Goal: Task Accomplishment & Management: Manage account settings

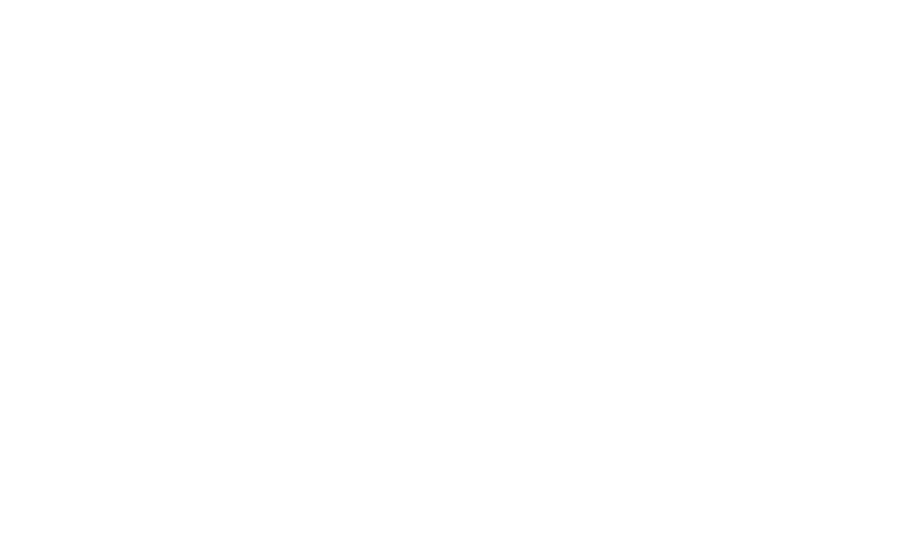
scroll to position [1, 0]
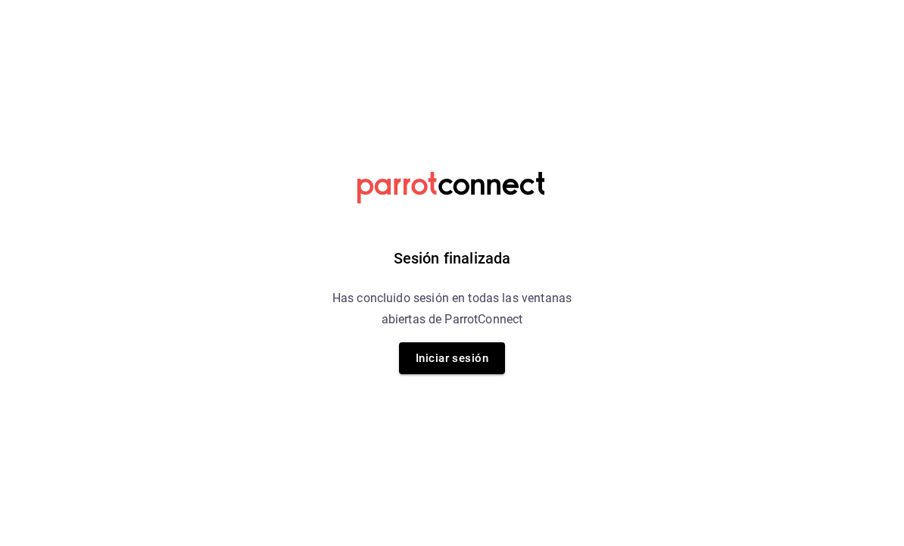
click at [485, 373] on button "Iniciar sesión" at bounding box center [452, 358] width 106 height 32
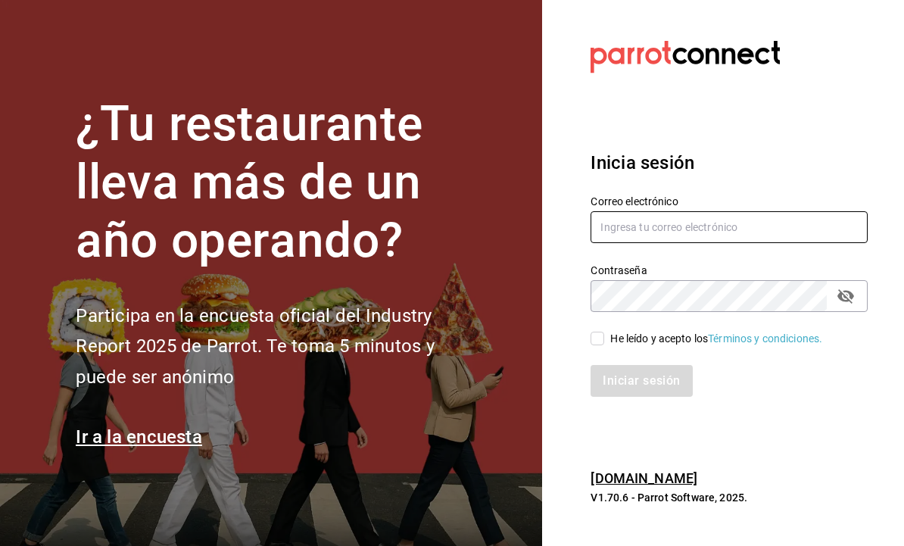
click at [734, 243] on input "text" at bounding box center [729, 227] width 277 height 32
type input "[EMAIL_ADDRESS][DOMAIN_NAME]"
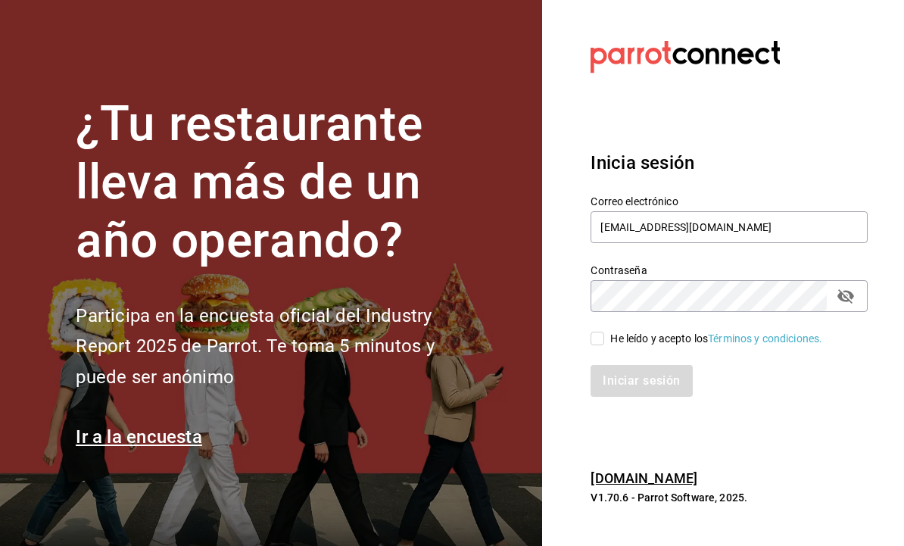
click at [603, 345] on input "He leído y acepto los Términos y condiciones." at bounding box center [598, 339] width 14 height 14
checkbox input "true"
click at [672, 397] on button "Iniciar sesión" at bounding box center [641, 381] width 101 height 32
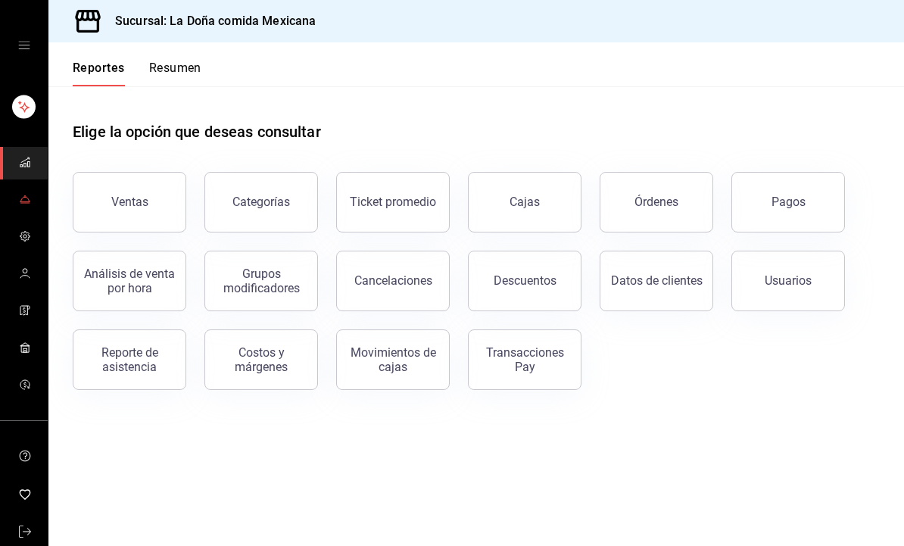
click at [33, 192] on link "mailbox folders" at bounding box center [24, 200] width 48 height 33
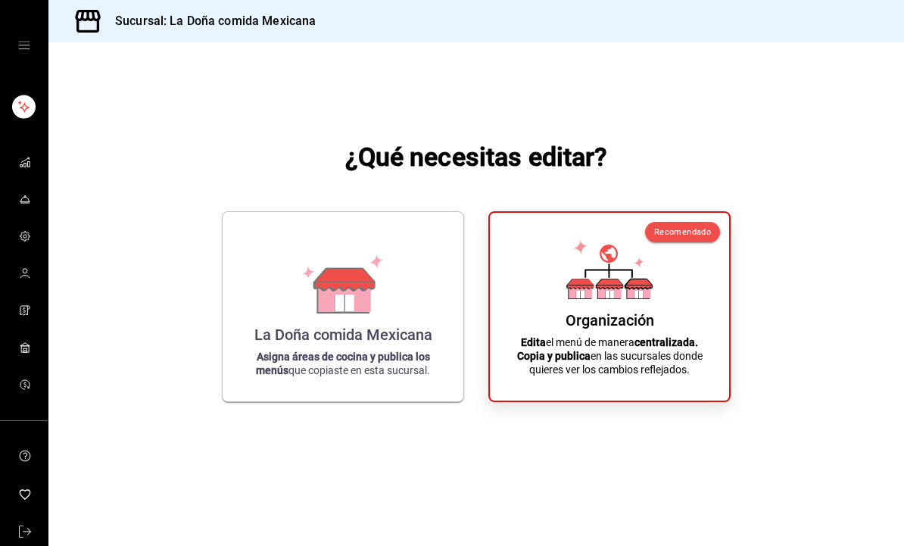
click at [642, 326] on div "Organización Edita el menú de manera centralizada. Copia y publica en las sucur…" at bounding box center [609, 307] width 203 height 164
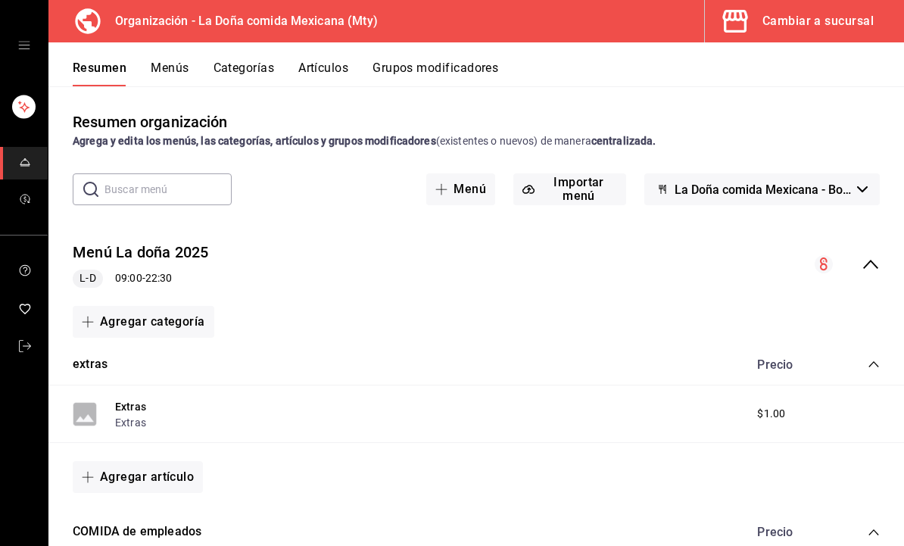
scroll to position [20, 0]
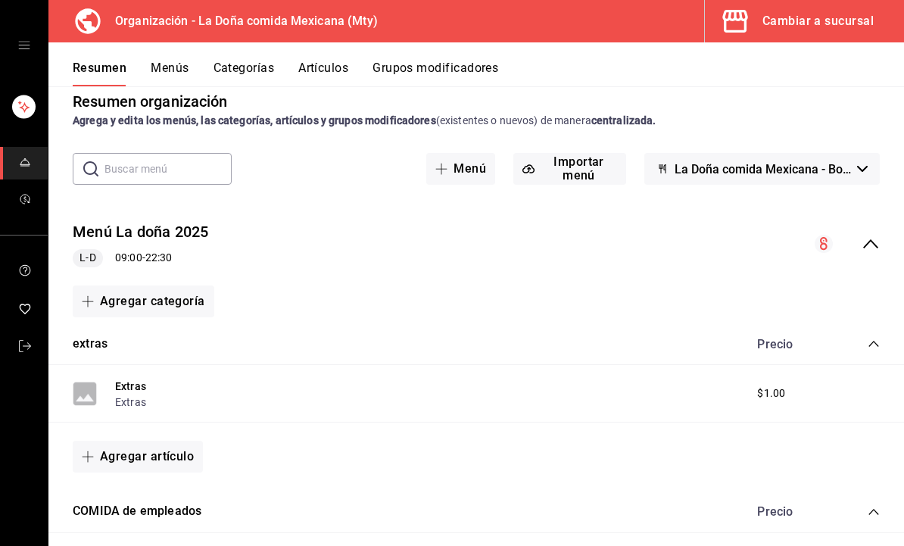
click at [870, 244] on icon "collapse-menu-row" at bounding box center [871, 244] width 18 height 18
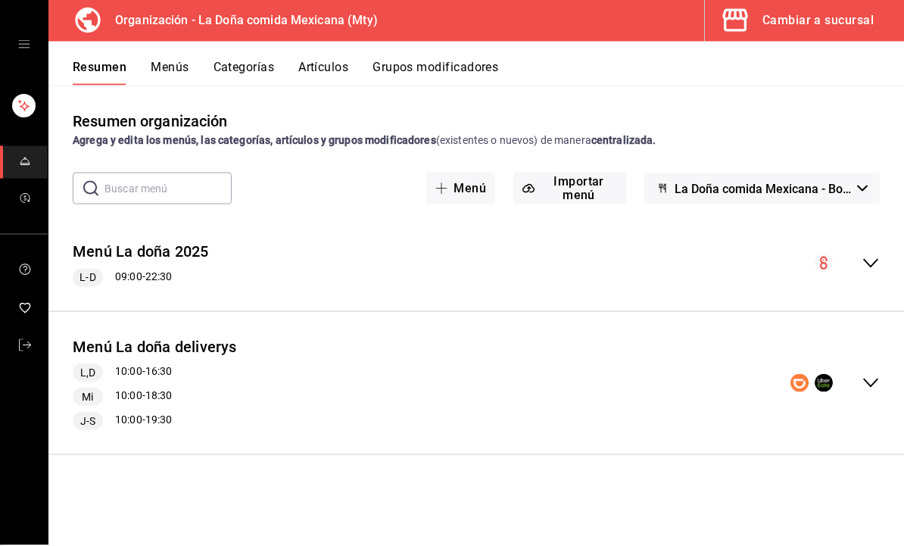
scroll to position [51, 0]
click at [864, 345] on div "Menú La doña deliverys L,D 10:00 - 16:30 Mi 10:00 - 18:30 J-S 10:00 - 19:30" at bounding box center [476, 384] width 856 height 119
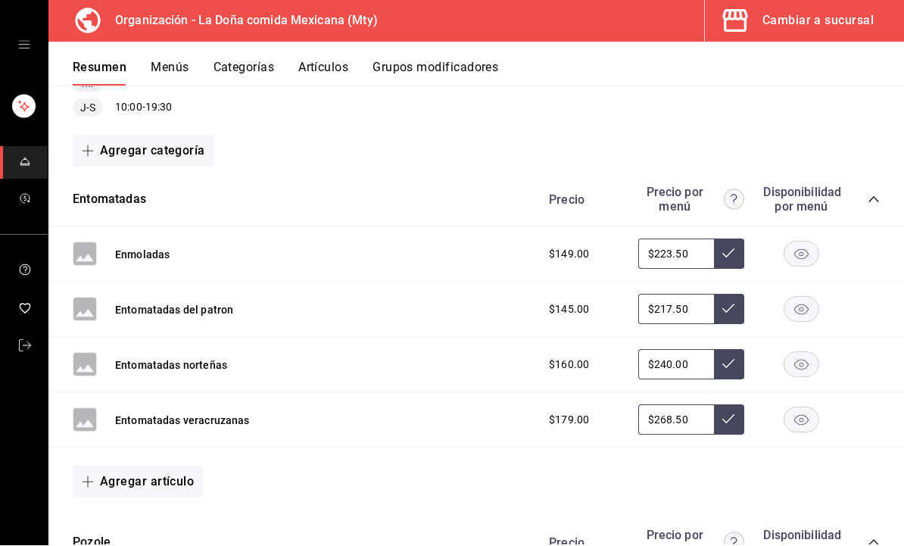
scroll to position [312, 0]
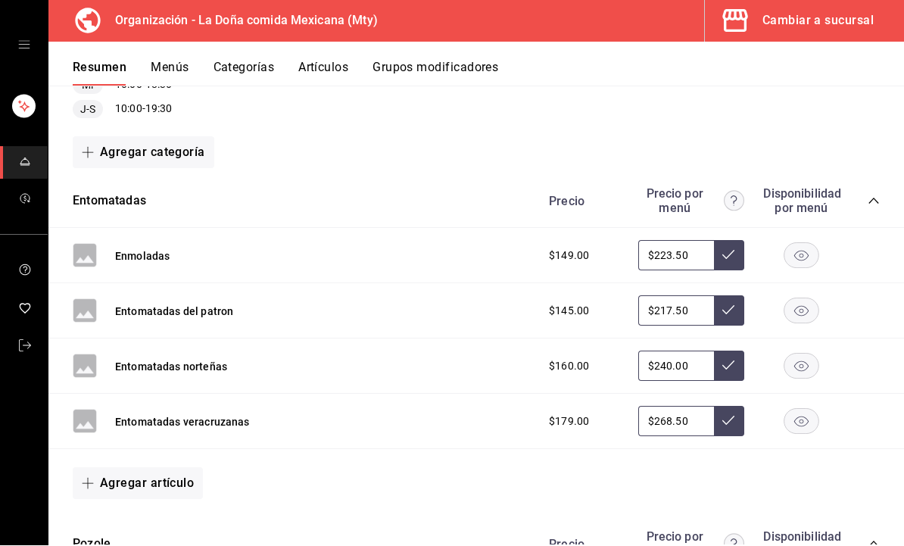
click at [89, 244] on rect at bounding box center [85, 256] width 24 height 24
click at [121, 249] on button "Enmoladas" at bounding box center [142, 256] width 55 height 15
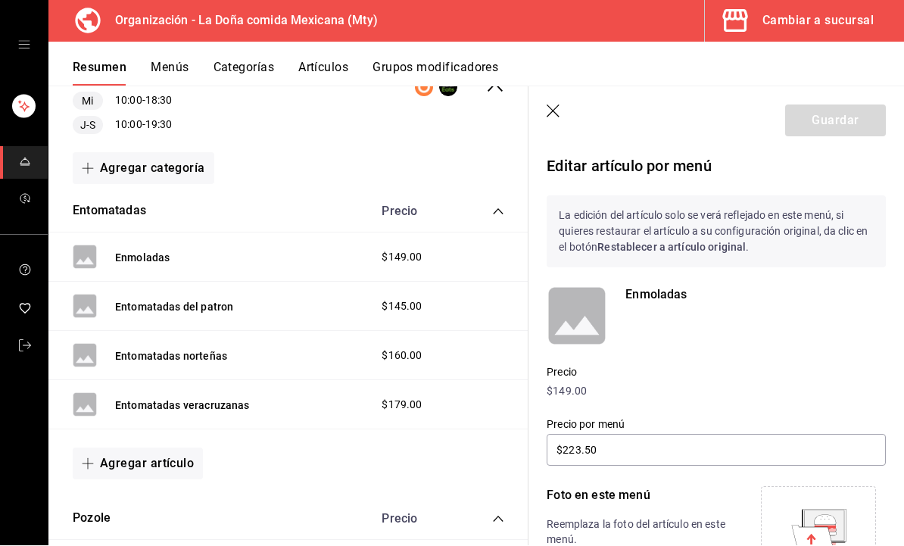
click at [596, 315] on rect at bounding box center [577, 316] width 61 height 61
click at [644, 305] on div "Enmoladas" at bounding box center [755, 316] width 260 height 61
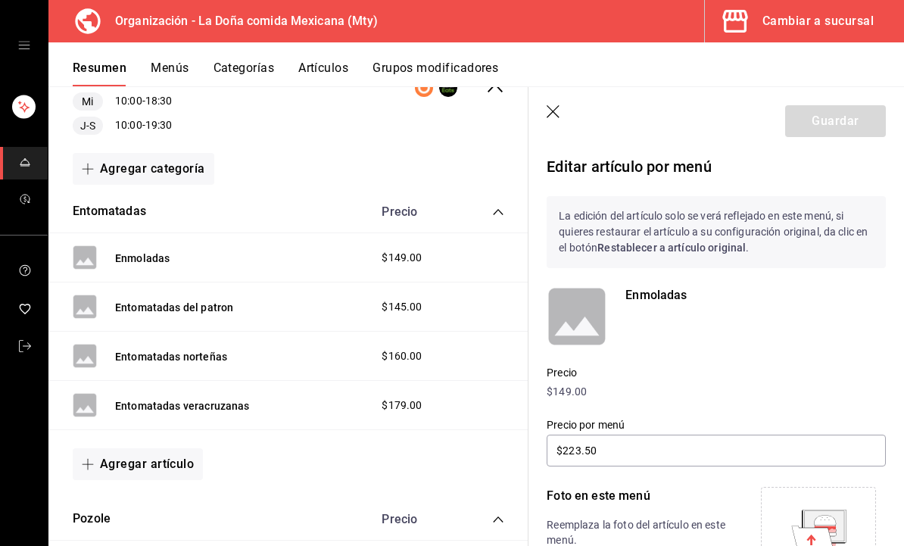
click at [327, 61] on button "Artículos" at bounding box center [323, 74] width 50 height 26
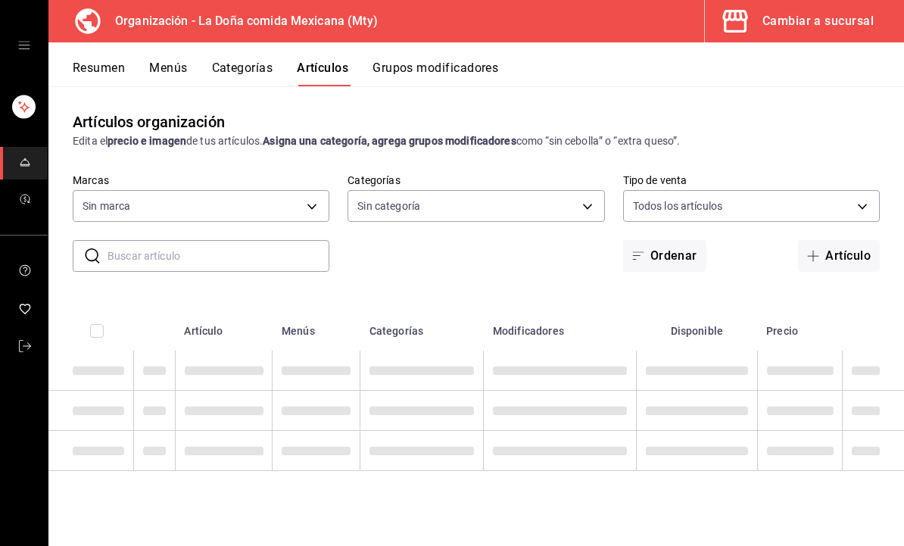
type input "807d94b5-1b38-4ed6-a3df-467630bb9ad2,7bdc5ec2-7f18-46f5-b122-544e67ef907d,7c02d…"
type input "82b1eadd-c2ee-40b7-b3cf-0c4d84c672d7,eafb53c1-c9d8-406d-8857-2811e3366c88,af474…"
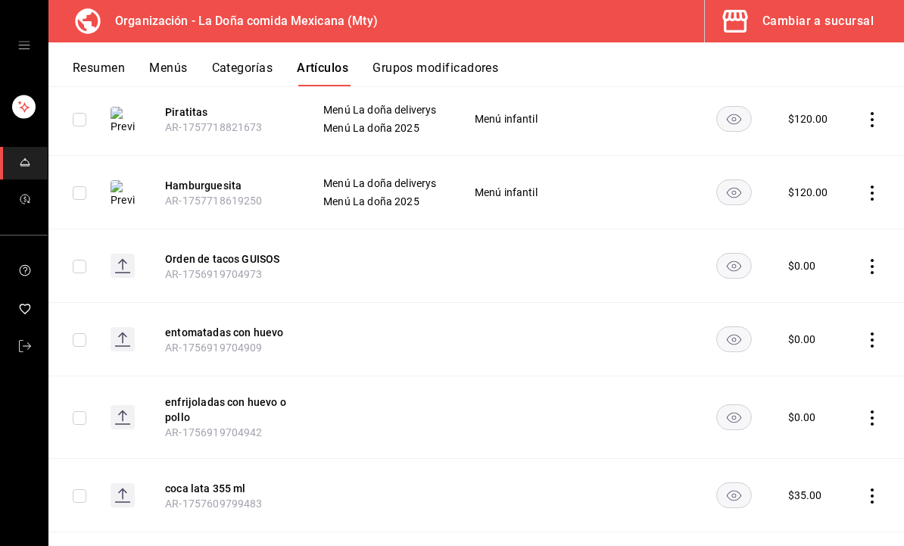
scroll to position [501, 0]
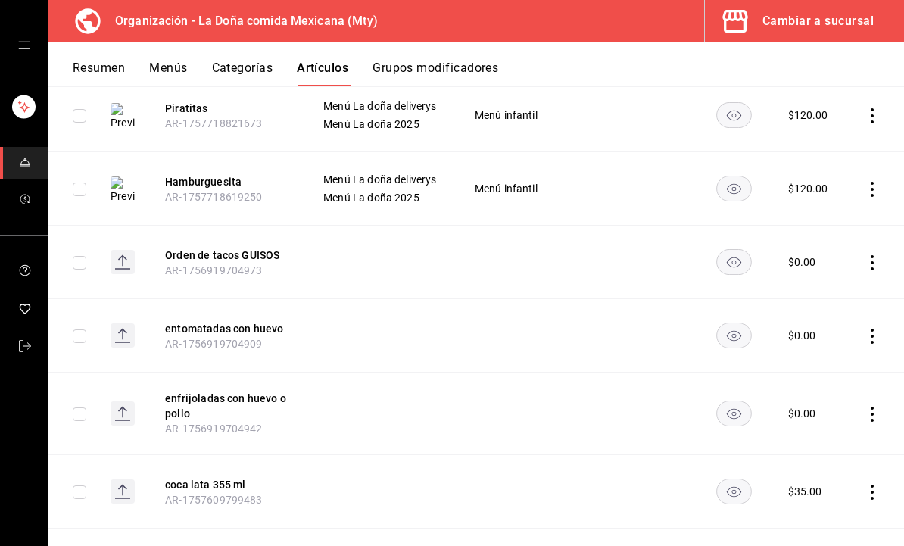
click at [121, 274] on rect at bounding box center [123, 262] width 24 height 24
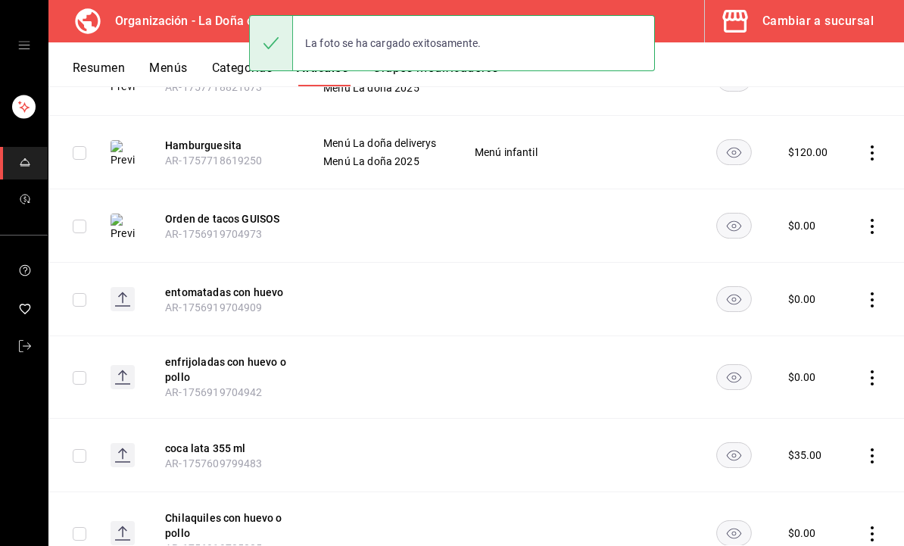
scroll to position [600, 0]
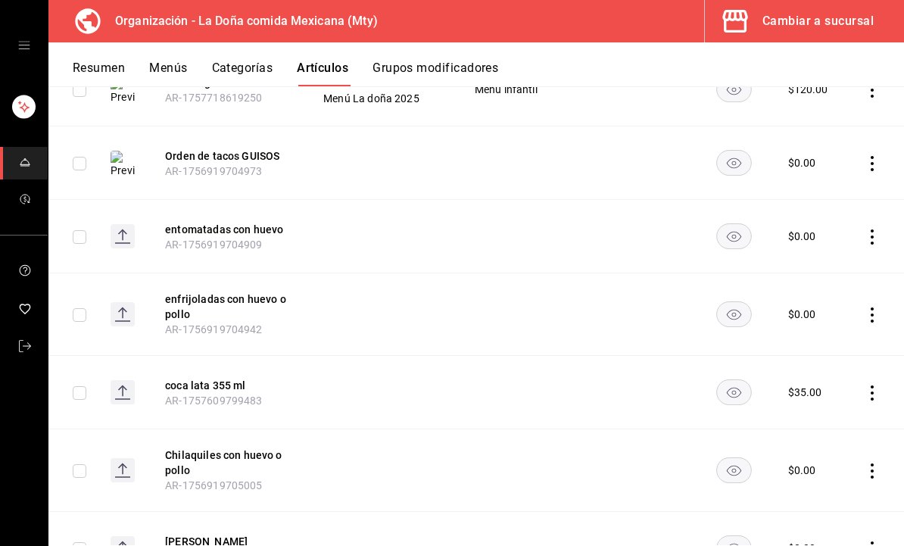
click at [250, 237] on button "entomatadas con huevo" at bounding box center [225, 229] width 121 height 15
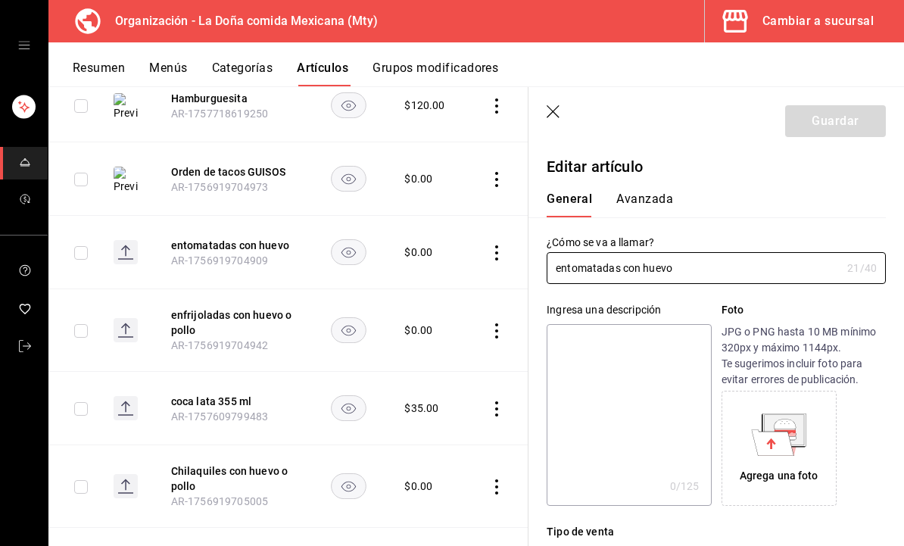
click at [566, 263] on input "entomatadas con huevo" at bounding box center [694, 268] width 295 height 30
click at [601, 271] on input "Entomatadas con huevo" at bounding box center [694, 268] width 295 height 30
type input "Entomatadas con huevo"
click at [845, 210] on div "General Avanzada" at bounding box center [707, 205] width 321 height 26
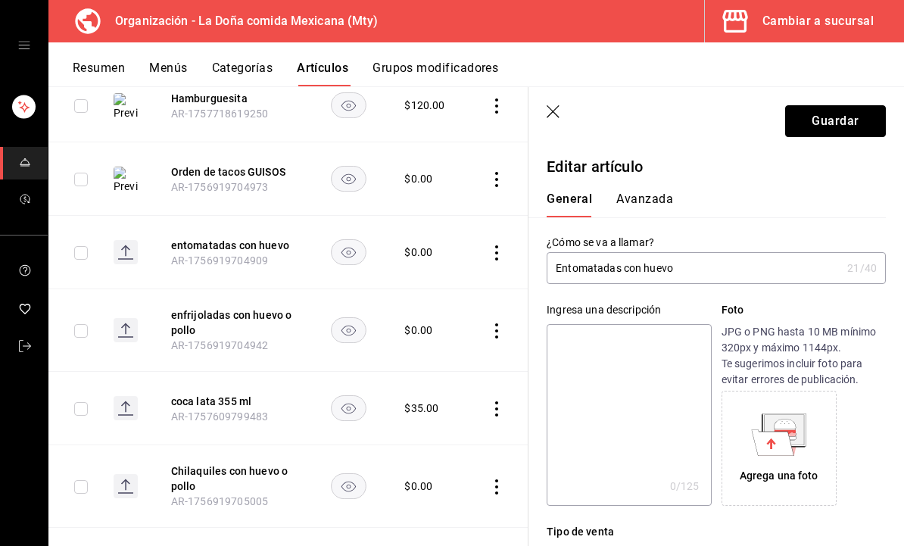
click at [862, 126] on button "Guardar" at bounding box center [835, 121] width 101 height 32
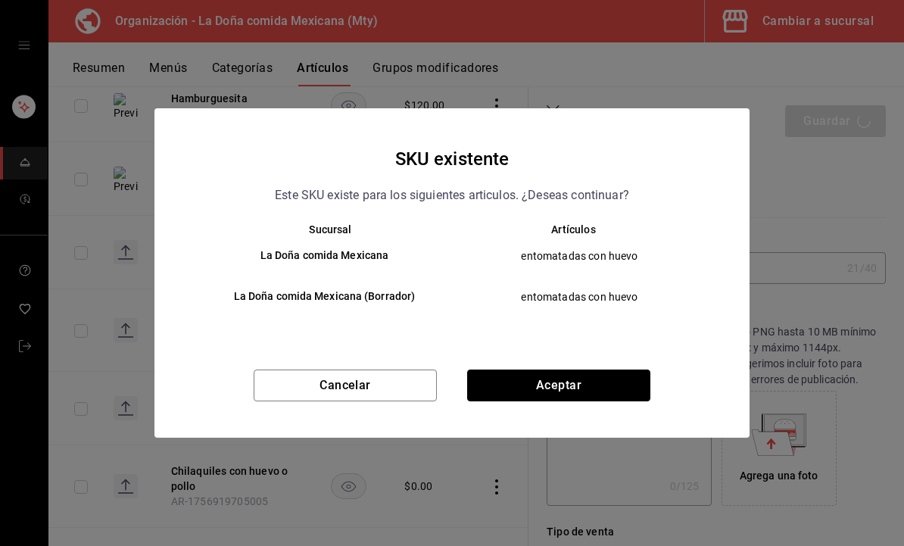
click at [628, 392] on button "Aceptar" at bounding box center [558, 385] width 183 height 32
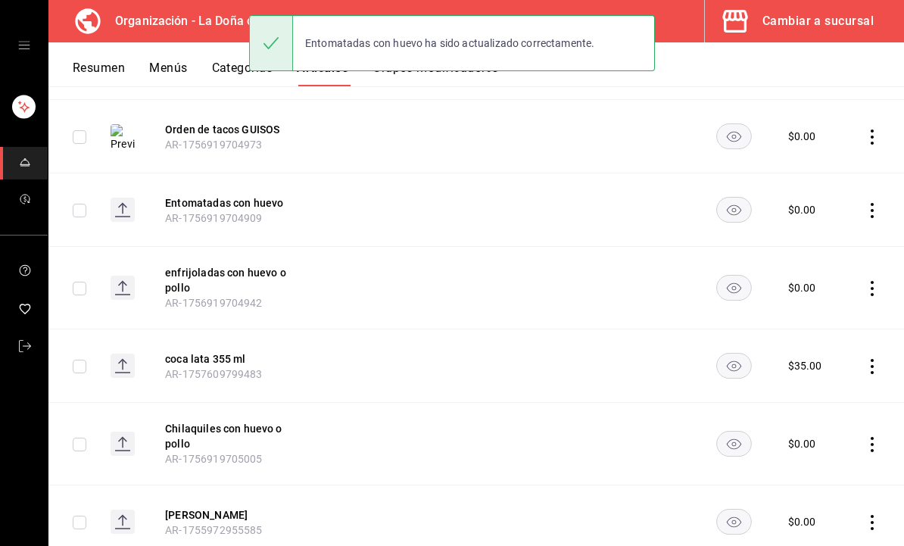
scroll to position [629, 0]
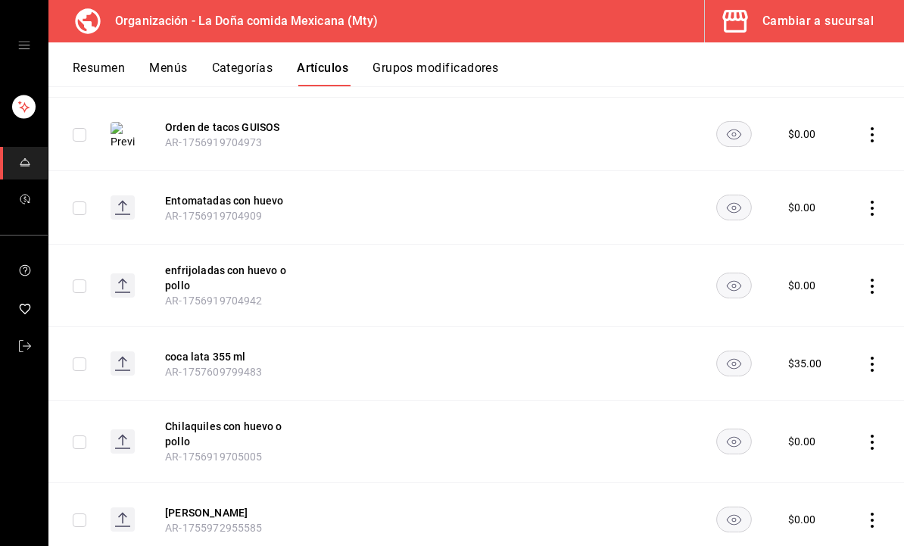
click at [247, 292] on button "enfrijoladas con huevo o pollo" at bounding box center [225, 278] width 121 height 30
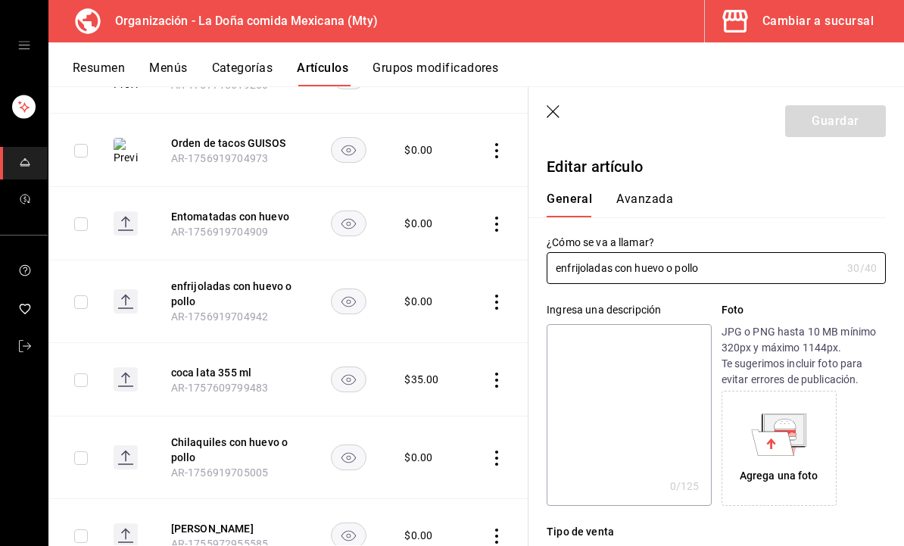
click at [573, 264] on input "enfrijoladas con huevo o pollo" at bounding box center [694, 268] width 295 height 30
type input "Enfrijoladas con huevo o pollo"
click at [850, 126] on button "Guardar" at bounding box center [835, 121] width 101 height 32
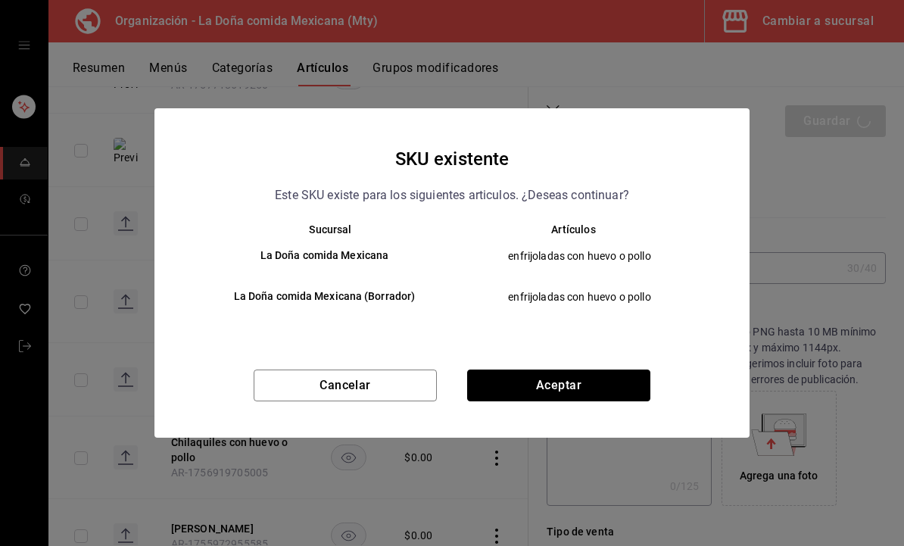
click at [614, 391] on button "Aceptar" at bounding box center [558, 385] width 183 height 32
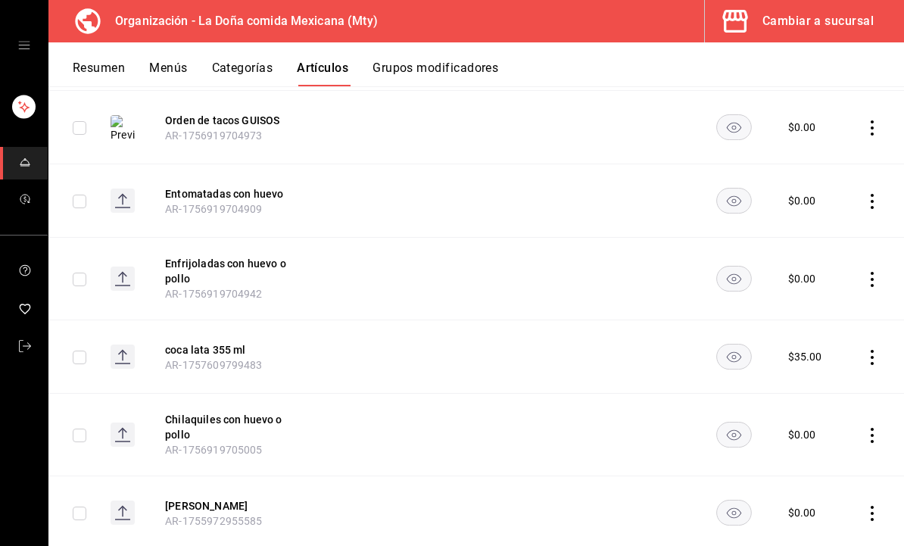
scroll to position [626, 0]
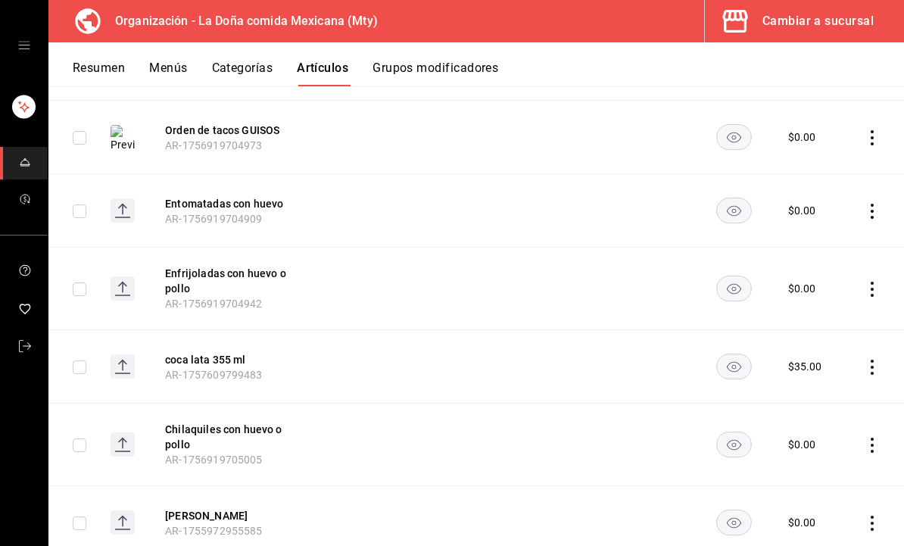
click at [734, 301] on rect "availability-product" at bounding box center [733, 288] width 35 height 25
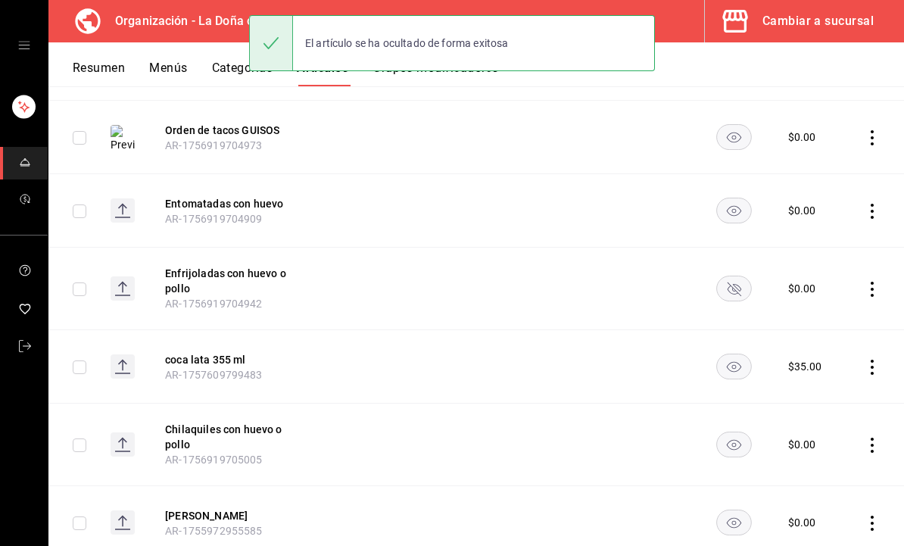
click at [740, 296] on icon "availability-product" at bounding box center [734, 289] width 14 height 14
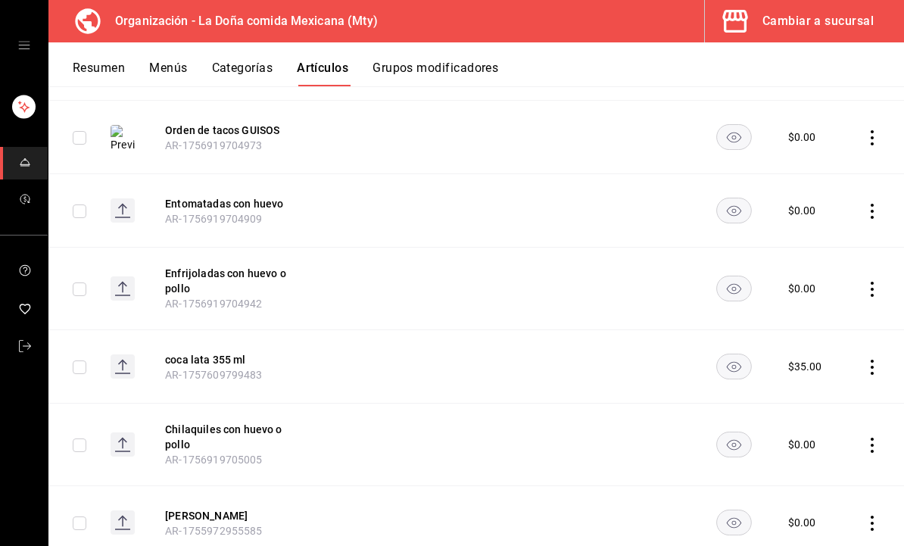
click at [120, 223] on rect at bounding box center [123, 210] width 24 height 24
click at [124, 223] on rect at bounding box center [123, 210] width 24 height 24
click at [512, 214] on td at bounding box center [524, 210] width 136 height 73
click at [275, 211] on button "Entomatadas con huevo" at bounding box center [225, 203] width 121 height 15
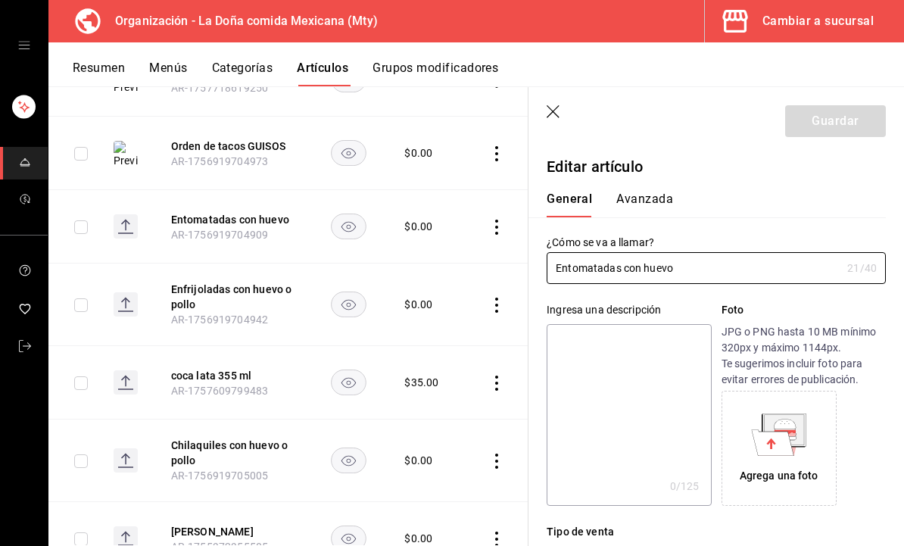
click at [650, 426] on textarea at bounding box center [629, 415] width 164 height 182
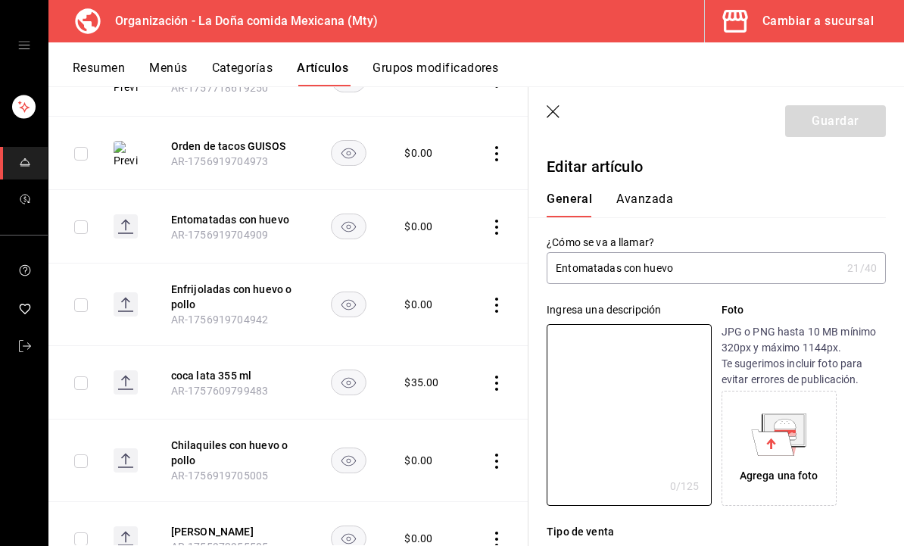
click at [797, 430] on icon at bounding box center [784, 429] width 39 height 30
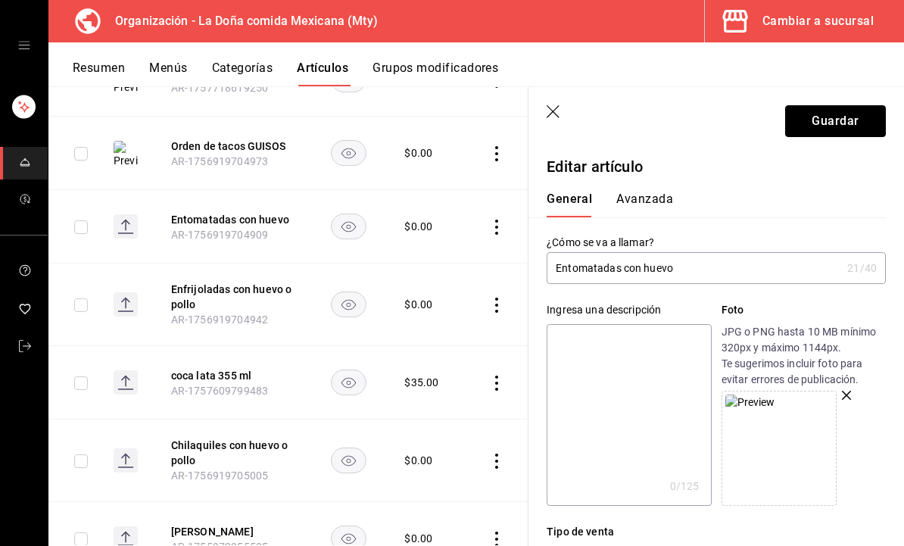
click at [837, 130] on button "Guardar" at bounding box center [835, 121] width 101 height 32
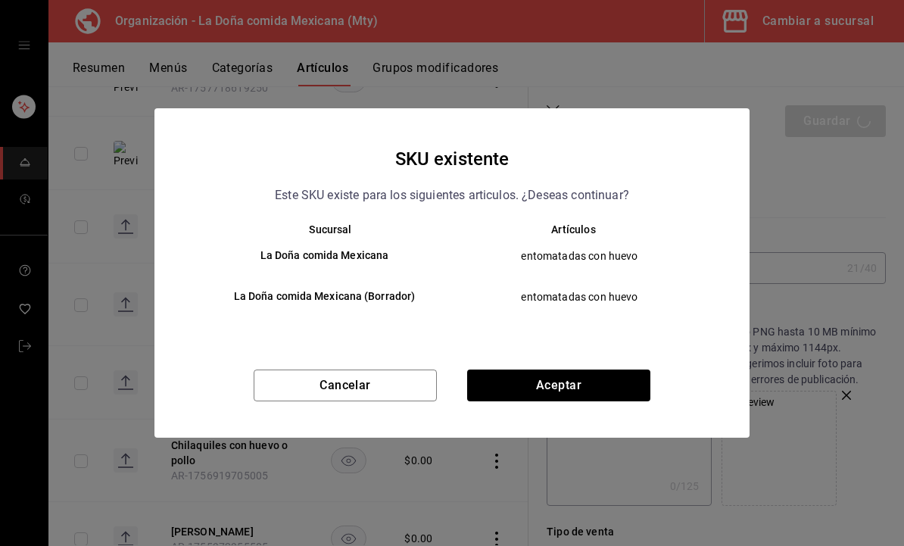
click at [600, 389] on button "Aceptar" at bounding box center [558, 385] width 183 height 32
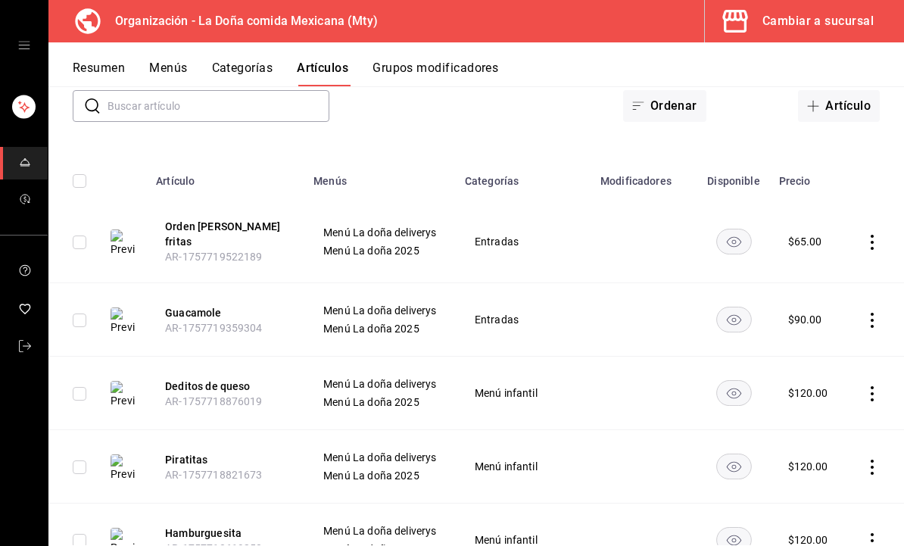
scroll to position [61, 0]
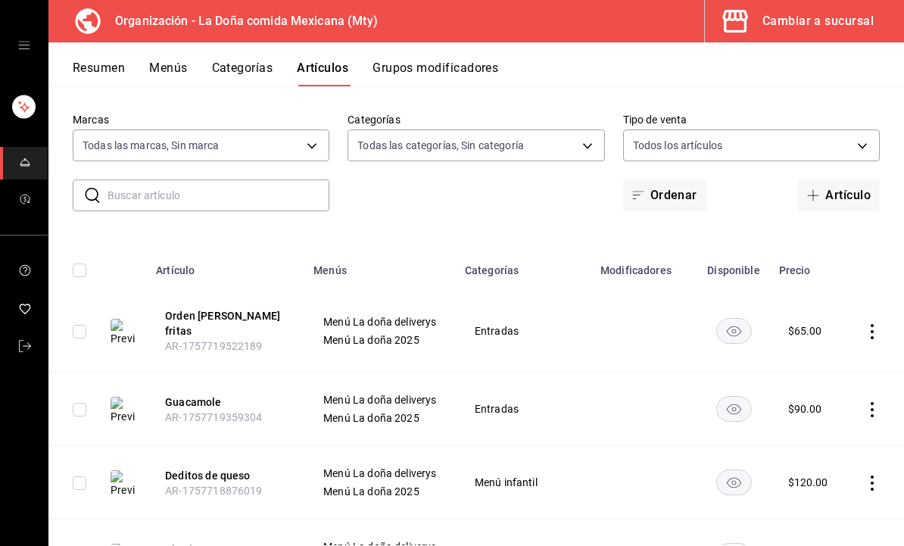
click at [256, 201] on input "text" at bounding box center [219, 195] width 222 height 30
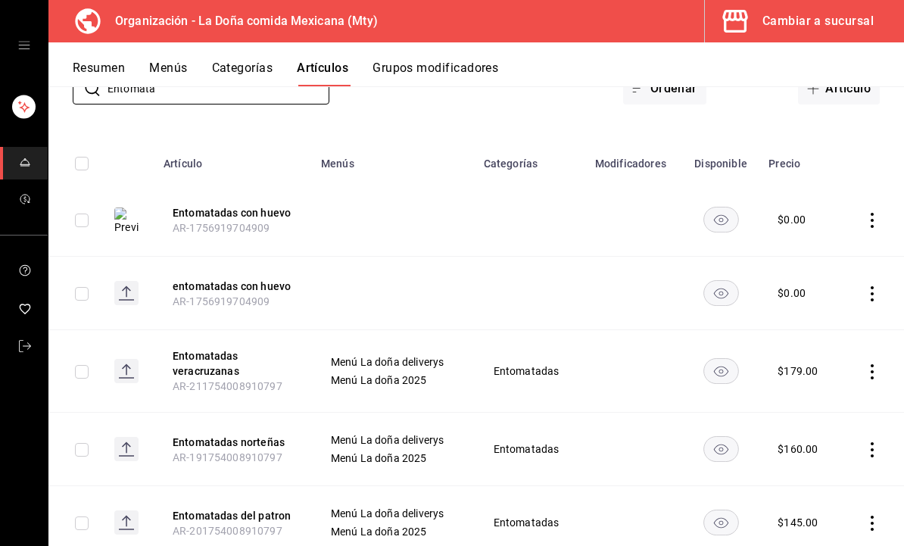
scroll to position [167, 0]
click at [129, 457] on icon at bounding box center [126, 457] width 15 height 2
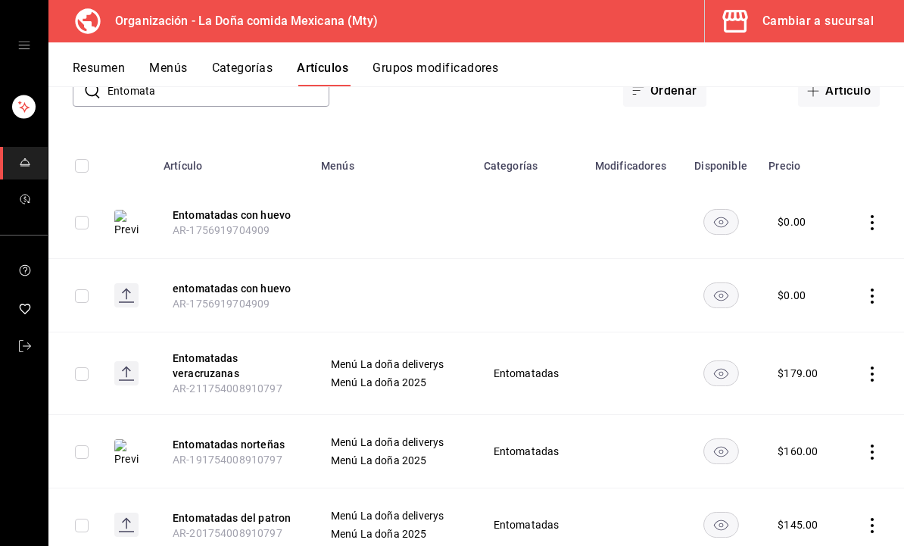
click at [124, 380] on icon at bounding box center [126, 380] width 15 height 2
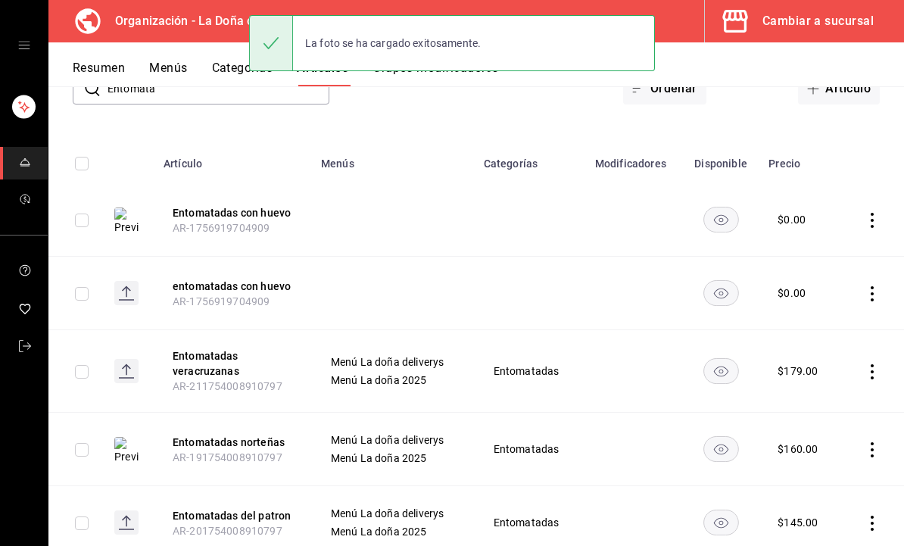
scroll to position [167, 0]
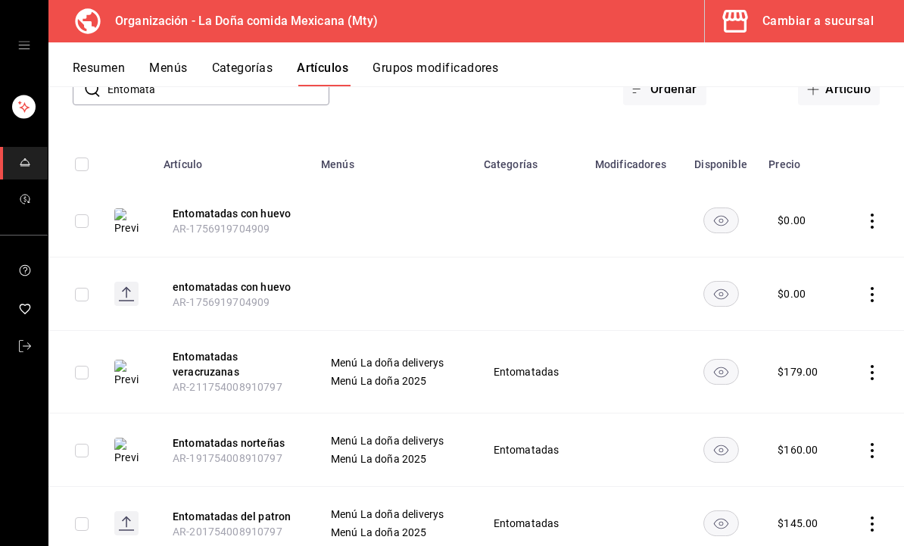
click at [132, 516] on rect at bounding box center [126, 523] width 24 height 24
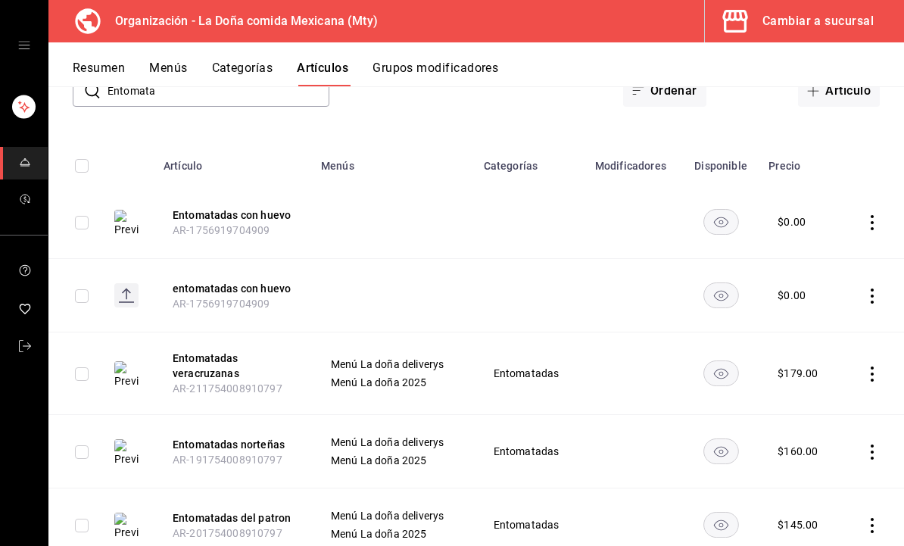
click at [279, 99] on input "Entomata" at bounding box center [219, 91] width 222 height 30
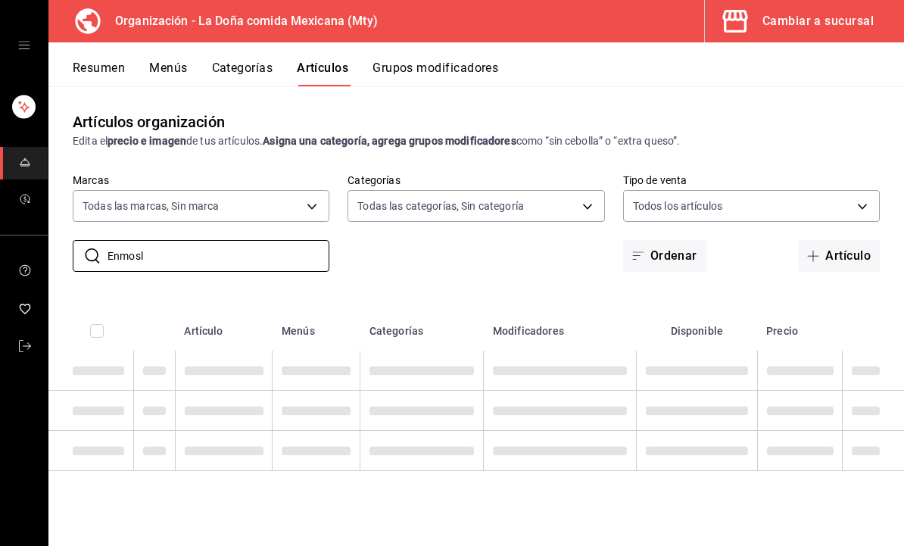
scroll to position [0, 0]
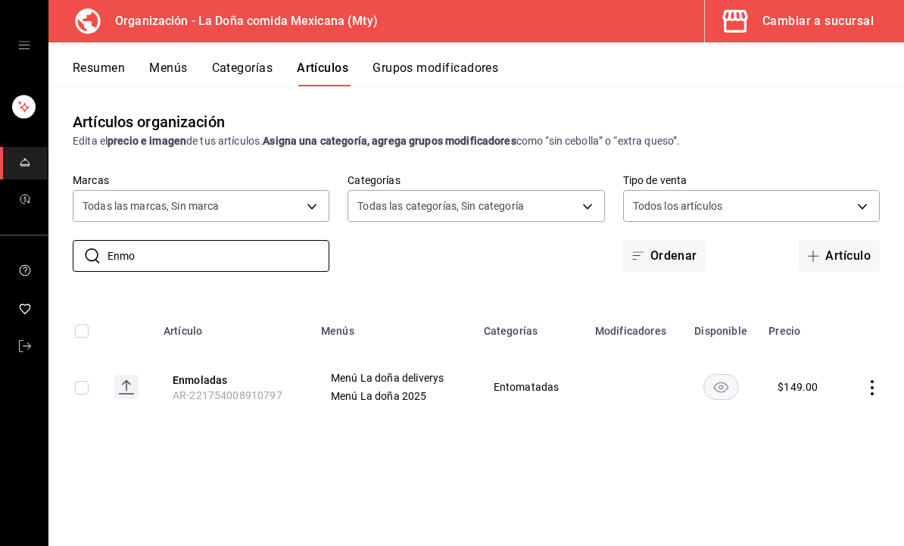
type input "Enmo"
click at [136, 382] on rect at bounding box center [126, 387] width 24 height 24
click at [163, 78] on button "Menús" at bounding box center [168, 74] width 38 height 26
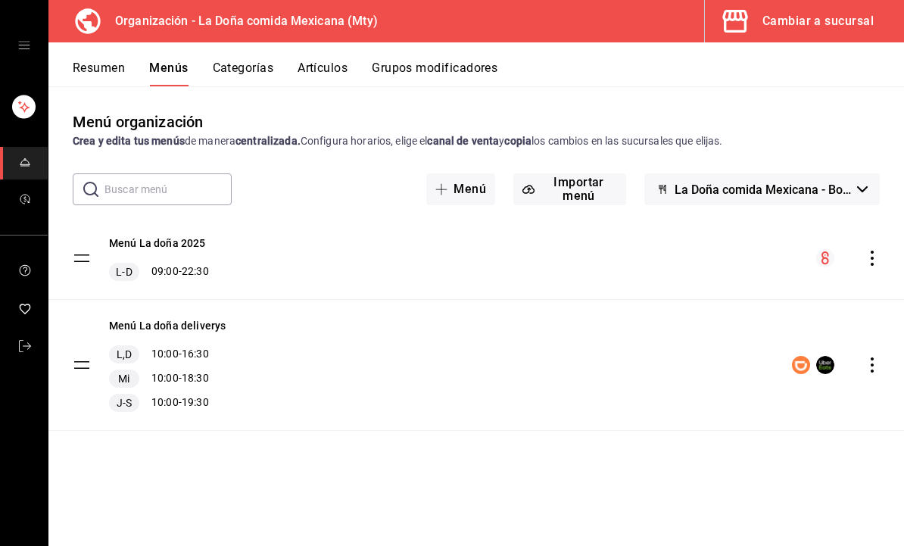
click at [878, 371] on icon "actions" at bounding box center [872, 364] width 15 height 15
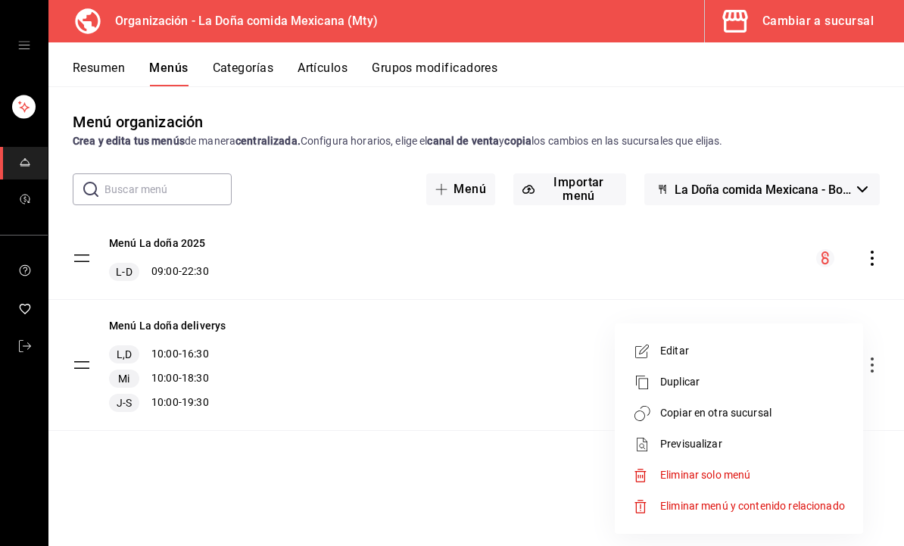
click at [494, 452] on div at bounding box center [452, 273] width 904 height 546
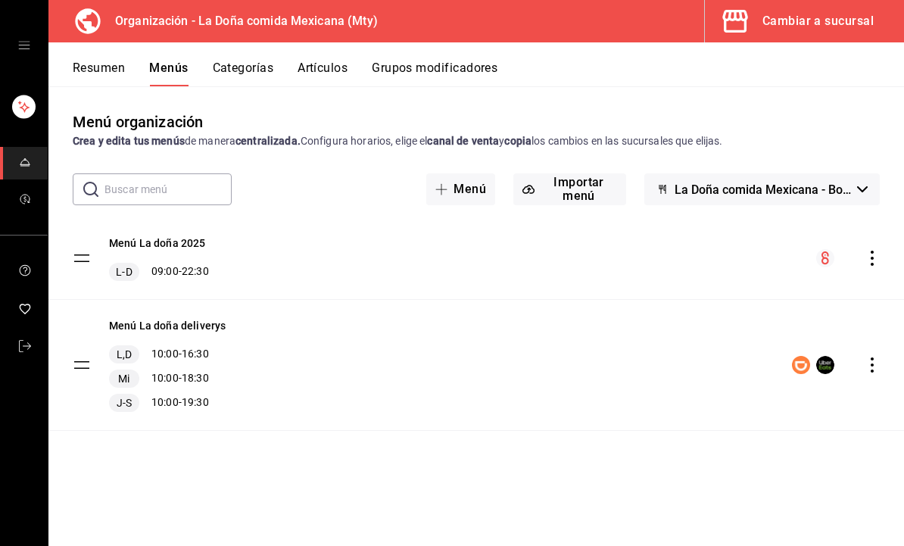
click at [206, 327] on button "Menú La doña deliverys" at bounding box center [167, 325] width 117 height 15
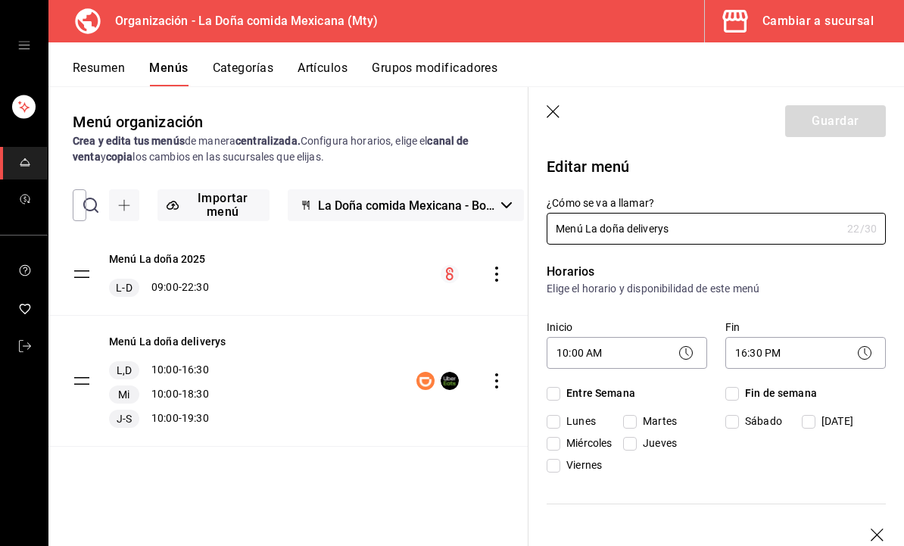
checkbox input "true"
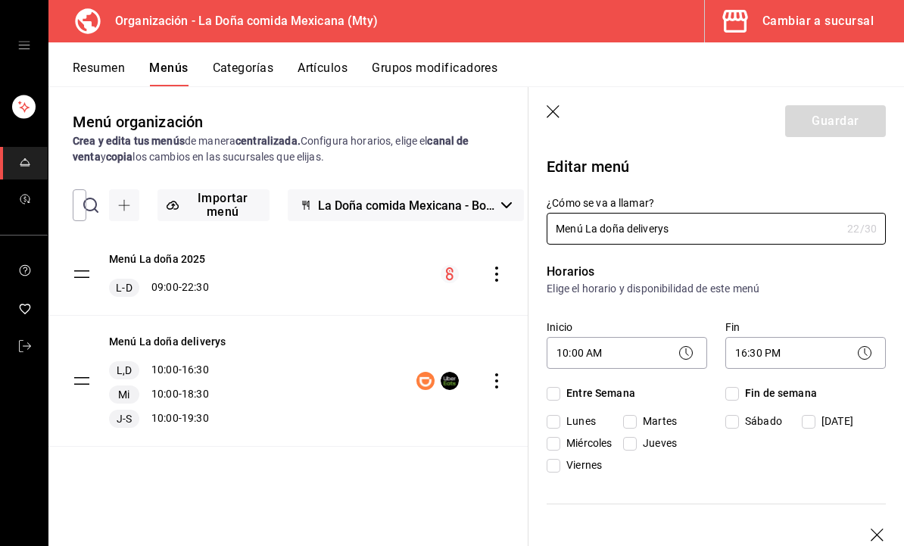
checkbox input "true"
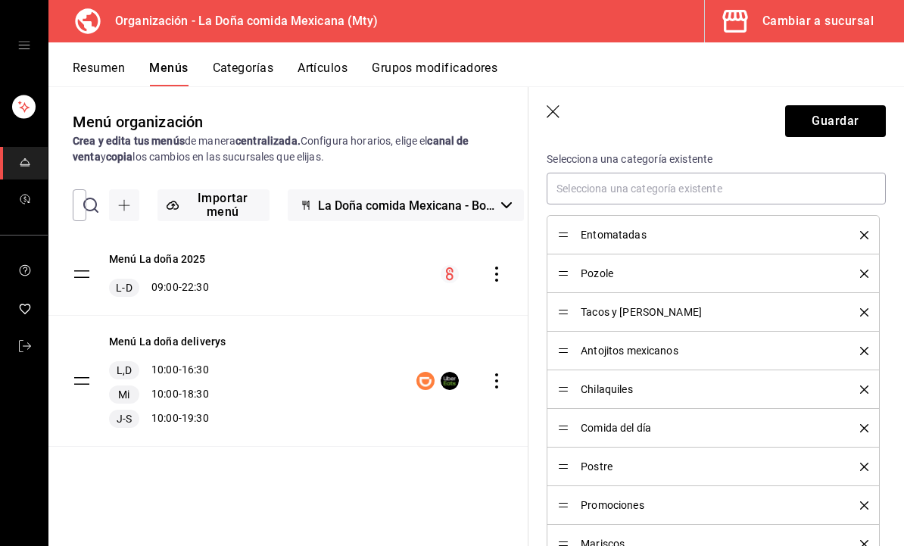
click at [414, 500] on div "Menú organización Crea y edita tus menús de manera centralizada. Configura hora…" at bounding box center [288, 328] width 480 height 435
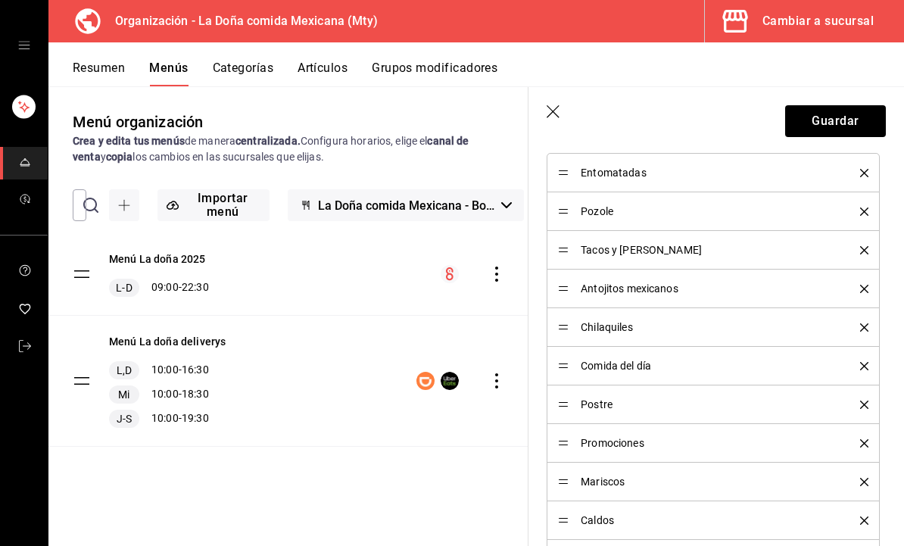
scroll to position [962, 0]
click at [556, 115] on icon "button" at bounding box center [554, 112] width 15 height 15
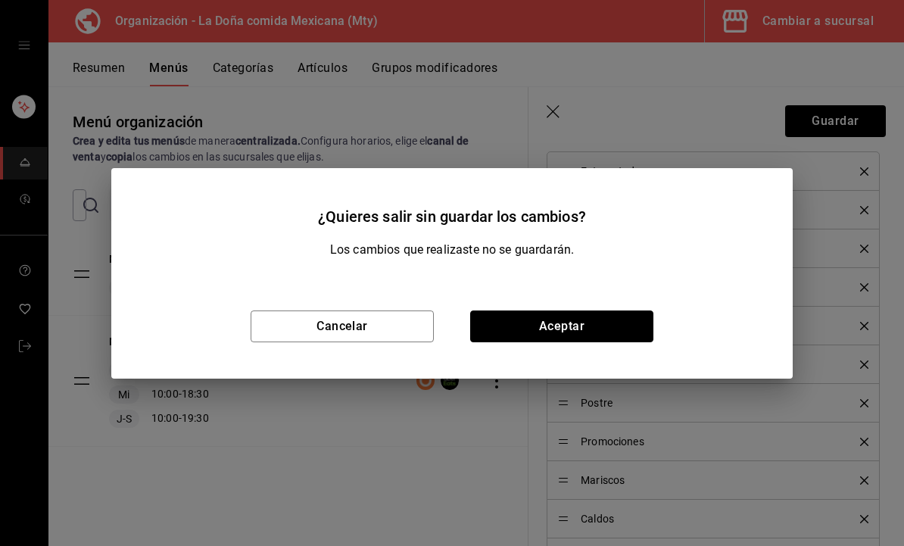
click at [518, 328] on button "Aceptar" at bounding box center [561, 326] width 183 height 32
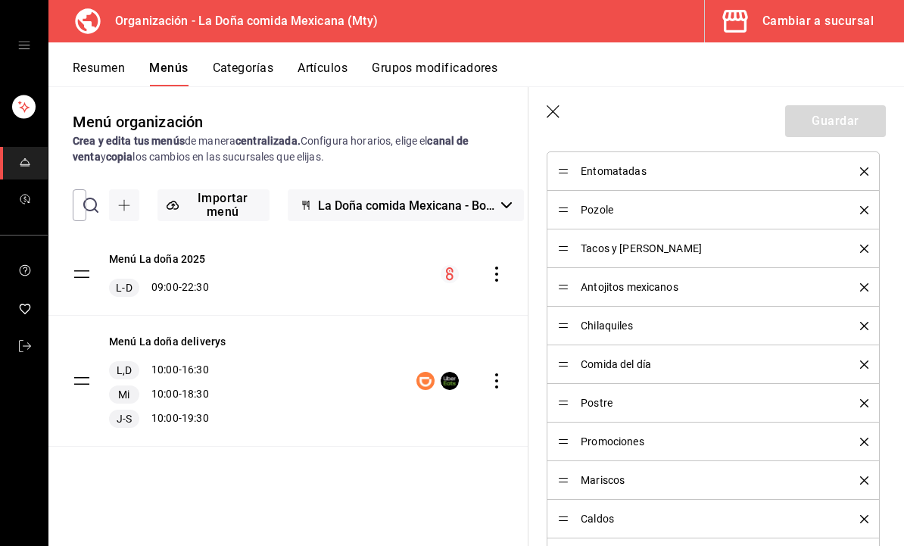
checkbox input "false"
type input "1758214544167"
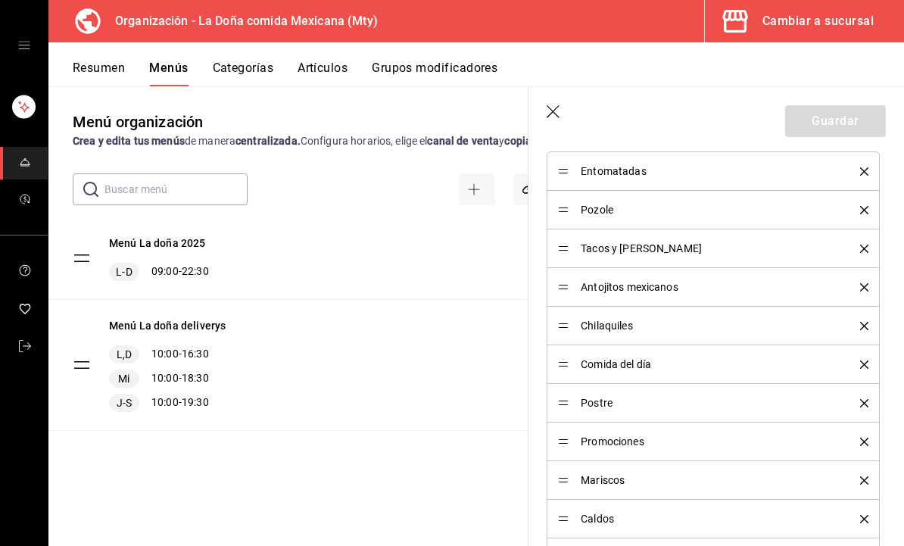
scroll to position [647, 0]
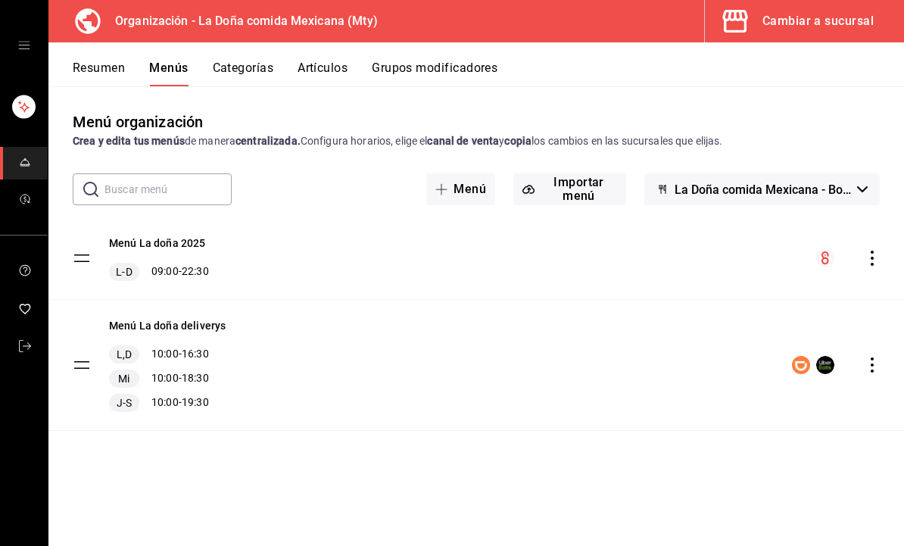
click at [101, 81] on button "Resumen" at bounding box center [99, 74] width 52 height 26
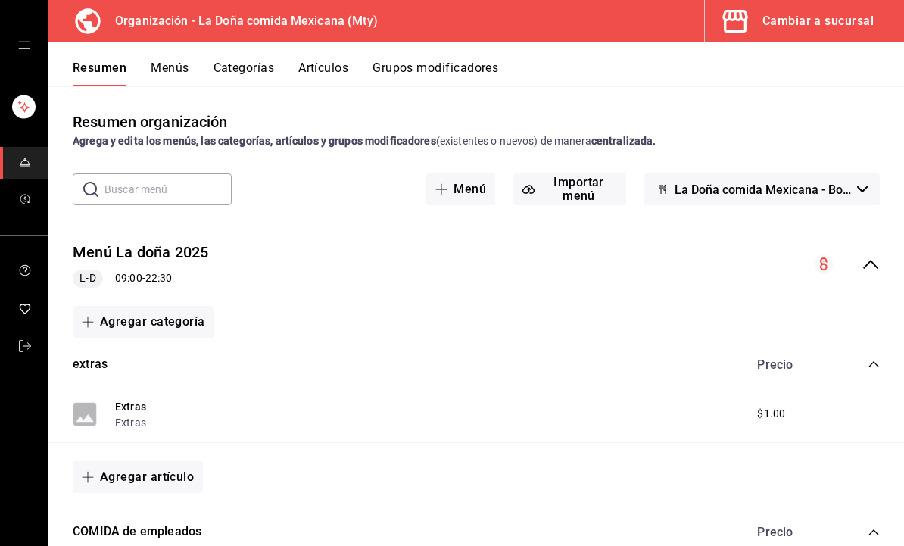
click at [869, 266] on icon "collapse-menu-row" at bounding box center [871, 264] width 18 height 18
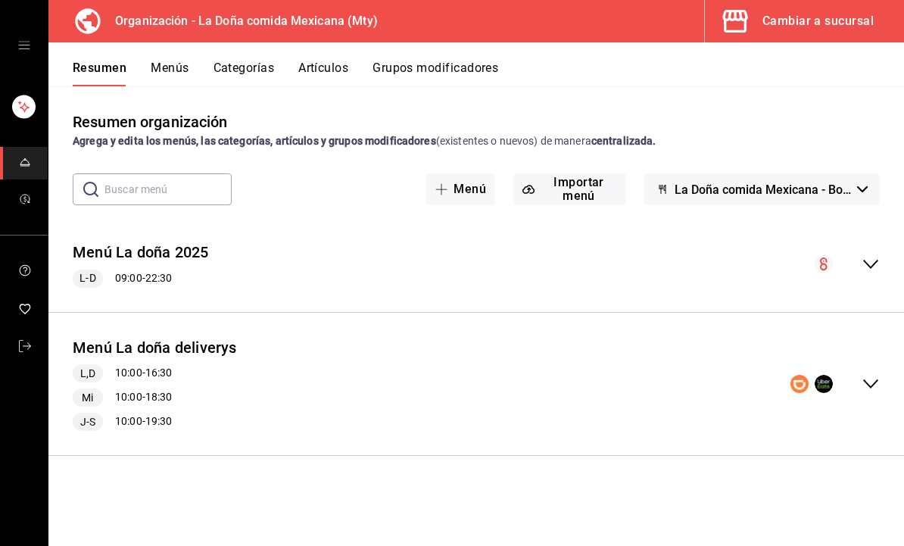
click at [871, 394] on div "Menú La doña deliverys L,D 10:00 - 16:30 Mi 10:00 - 18:30 J-S 10:00 - 19:30" at bounding box center [476, 384] width 856 height 119
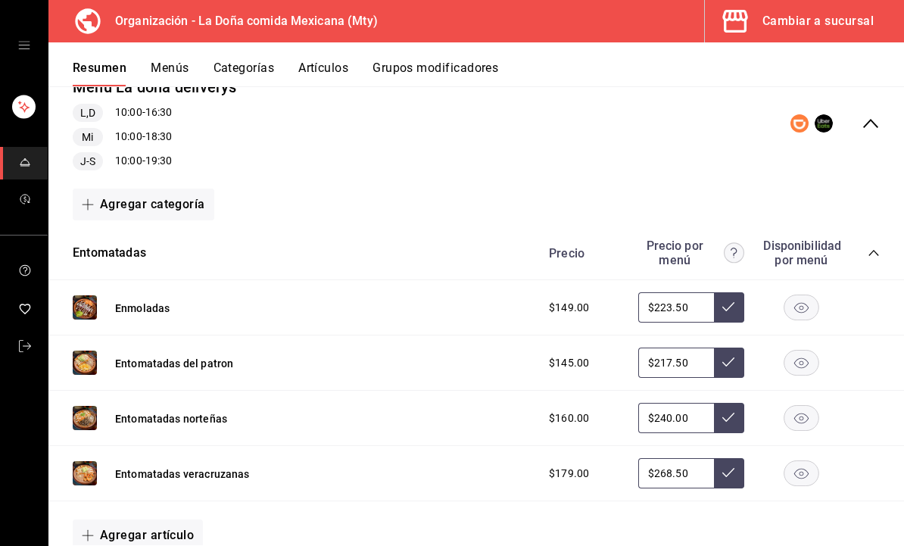
scroll to position [259, 0]
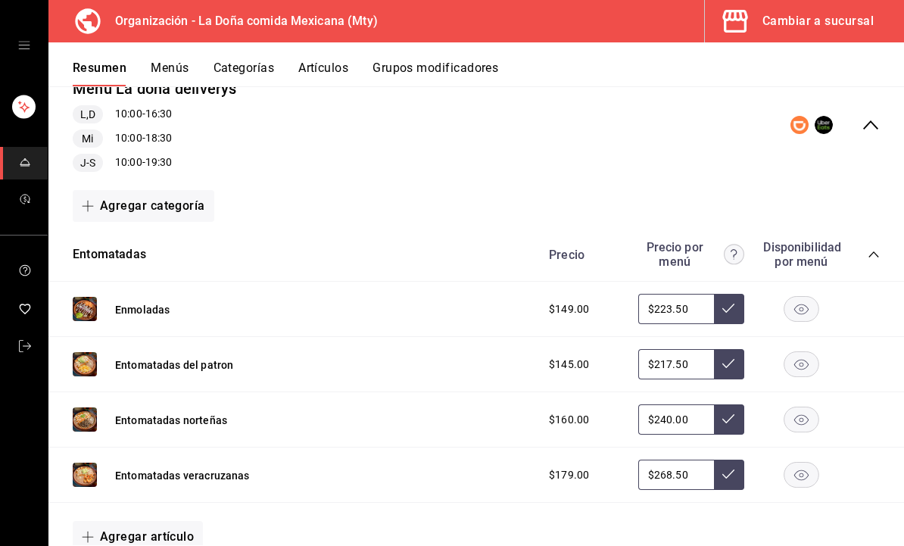
click at [873, 254] on icon "collapse-category-row" at bounding box center [874, 254] width 12 height 12
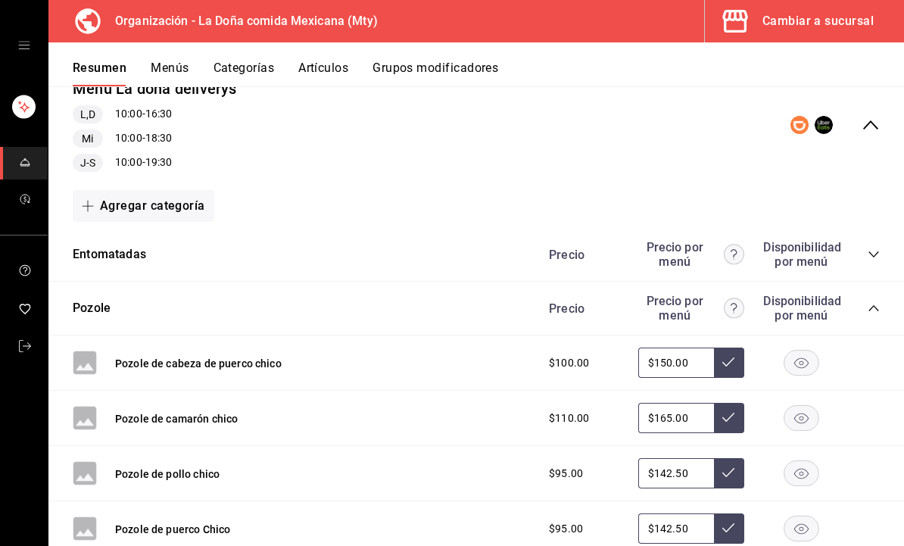
click at [874, 313] on icon "collapse-category-row" at bounding box center [874, 308] width 12 height 12
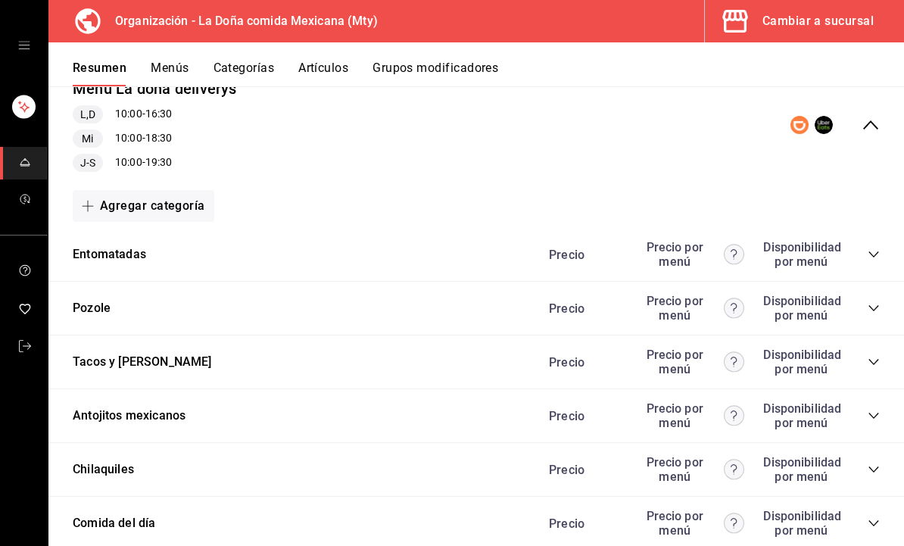
click at [871, 313] on icon "collapse-category-row" at bounding box center [874, 308] width 12 height 12
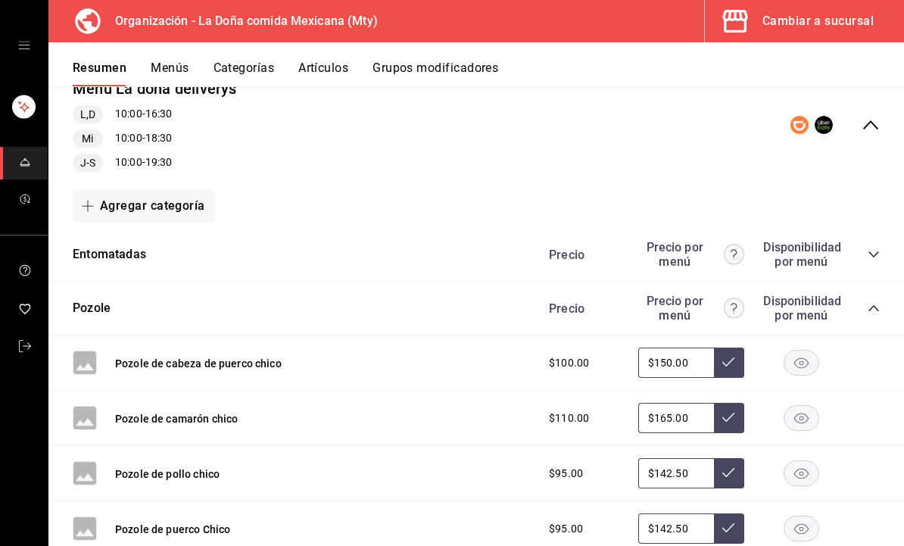
click at [868, 313] on span "collapse-category-row" at bounding box center [874, 308] width 12 height 12
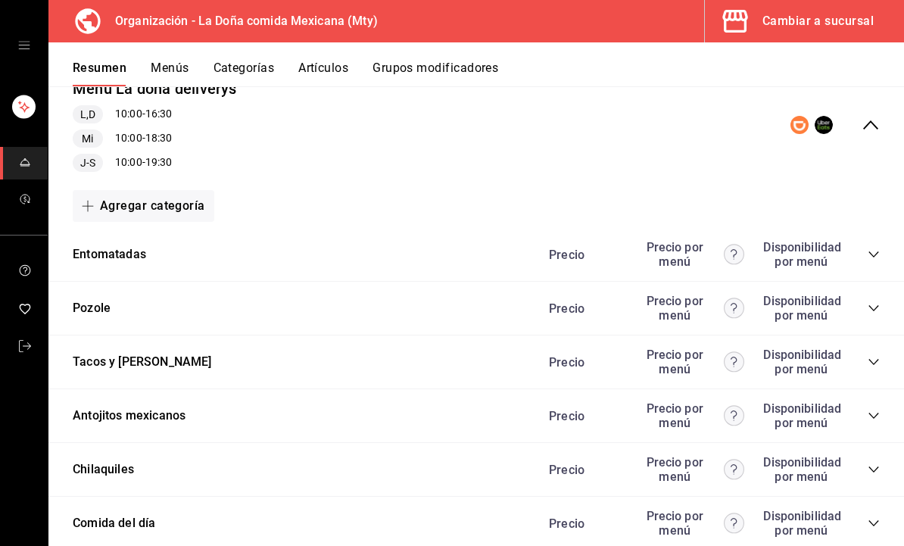
click at [871, 361] on icon "collapse-category-row" at bounding box center [874, 362] width 12 height 12
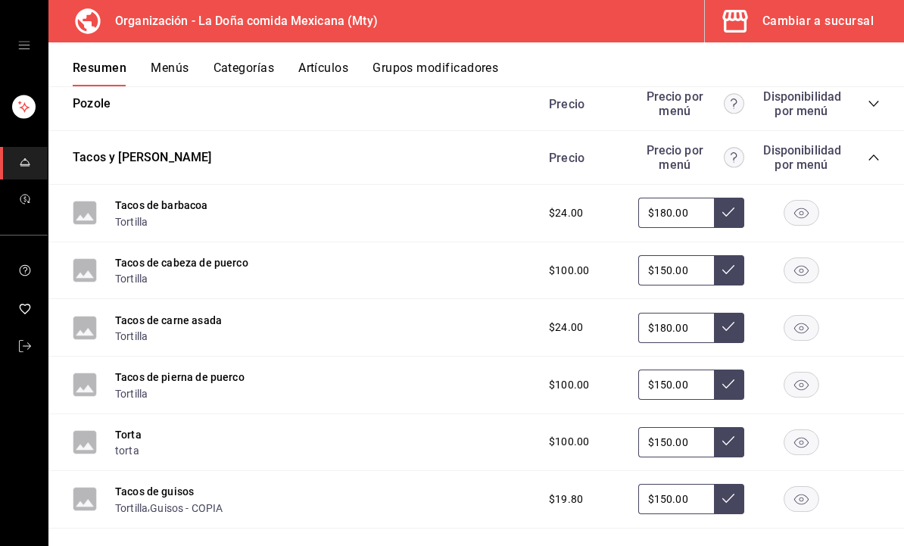
scroll to position [470, 0]
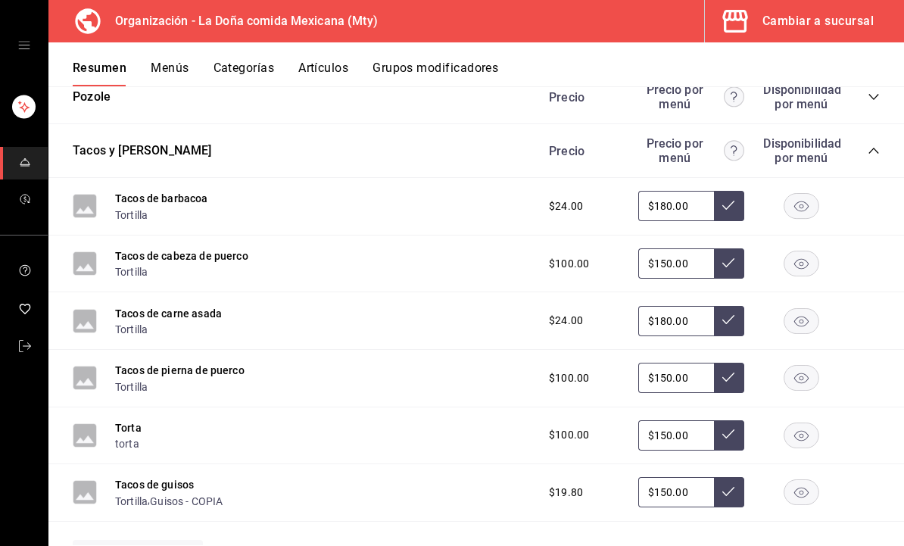
click at [868, 153] on icon "collapse-category-row" at bounding box center [874, 151] width 12 height 12
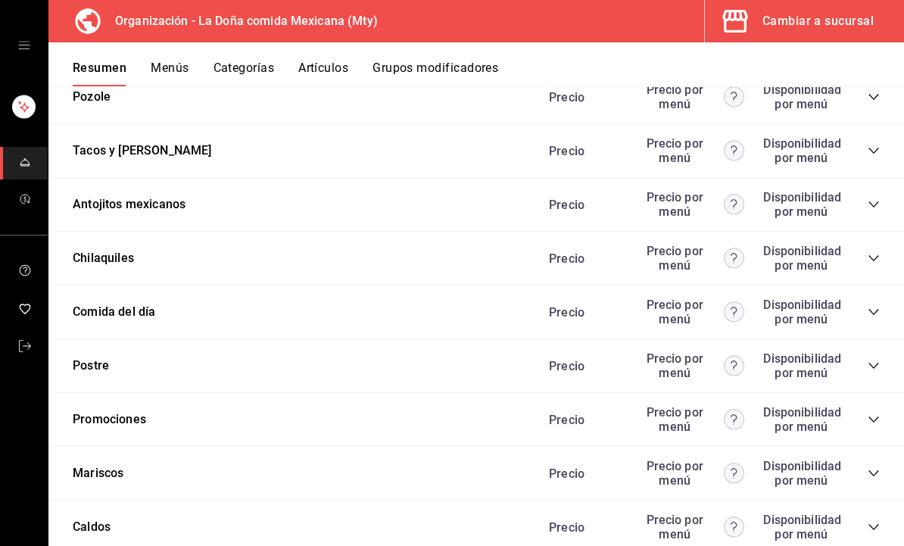
click at [873, 204] on icon "collapse-category-row" at bounding box center [874, 204] width 12 height 12
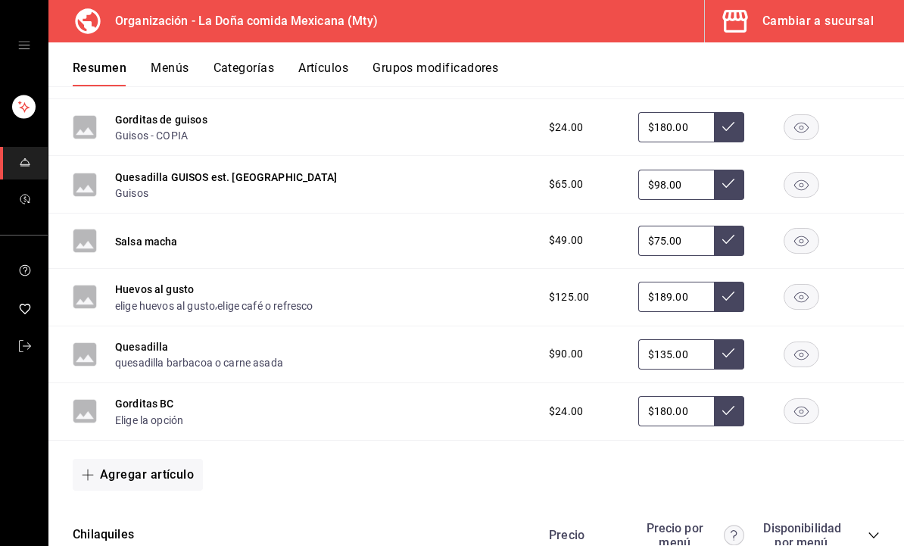
scroll to position [519, 0]
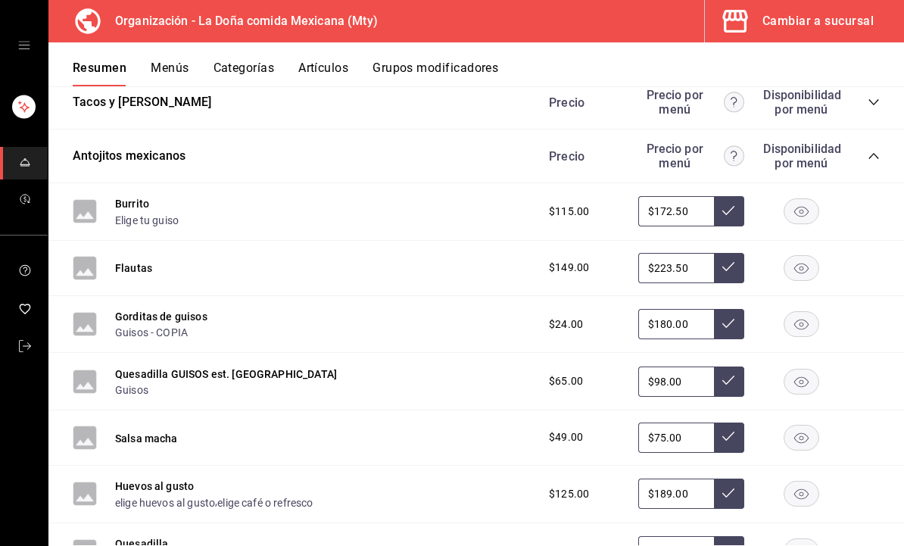
click at [873, 157] on icon "collapse-category-row" at bounding box center [874, 156] width 12 height 12
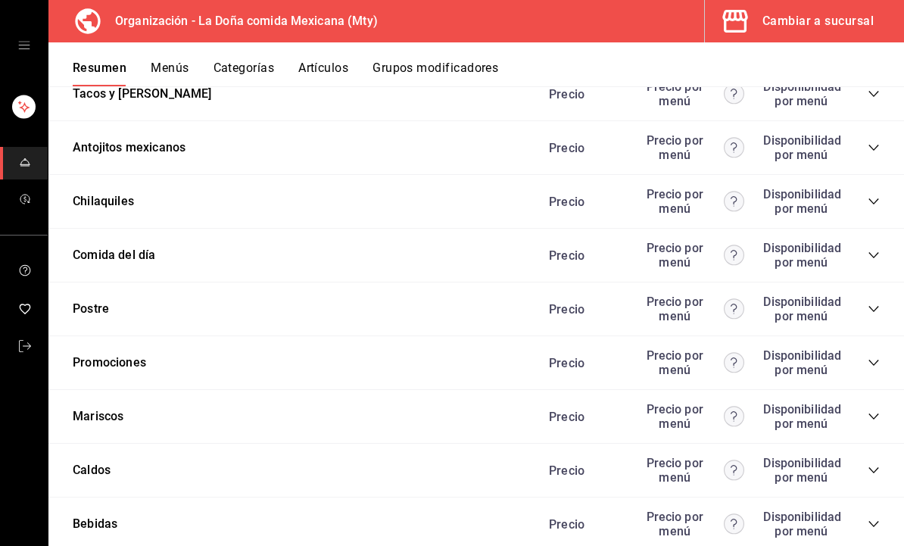
scroll to position [525, 0]
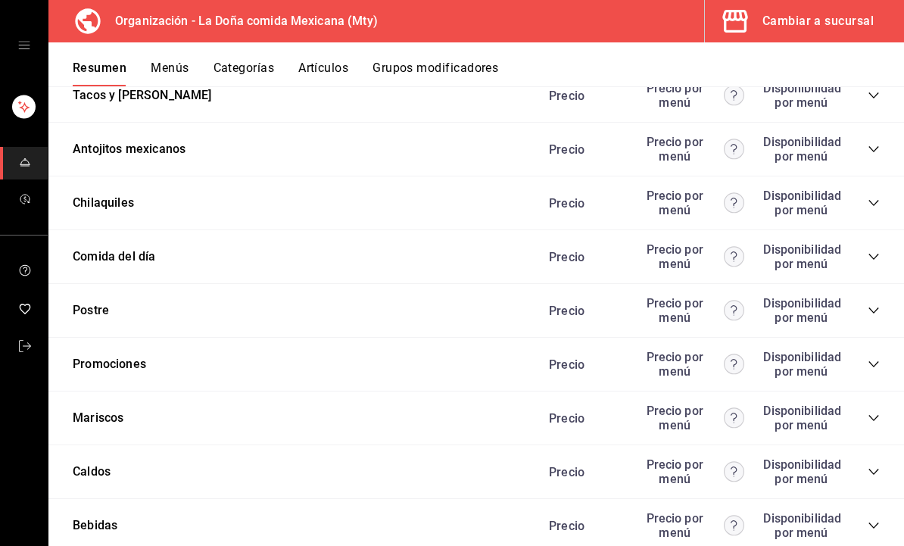
click at [878, 197] on icon "collapse-category-row" at bounding box center [874, 203] width 12 height 12
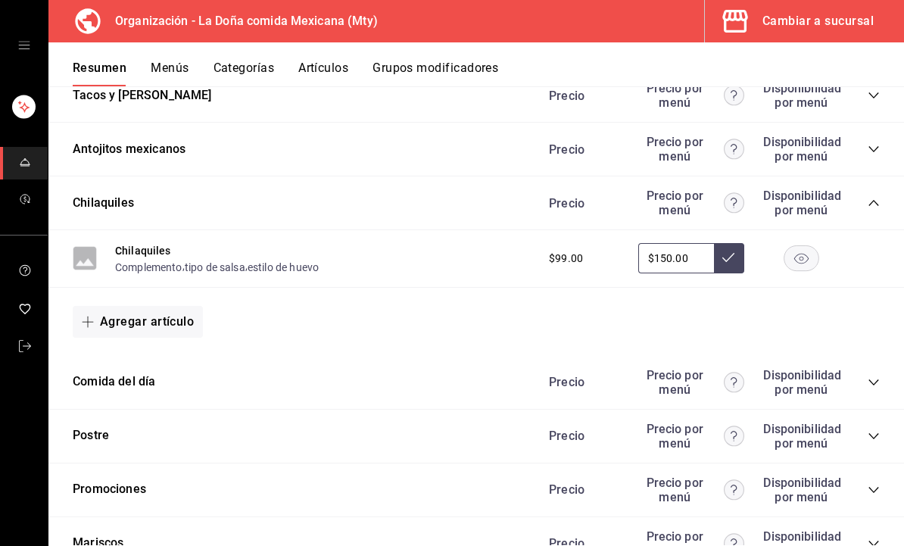
click at [870, 204] on icon "collapse-category-row" at bounding box center [873, 203] width 10 height 6
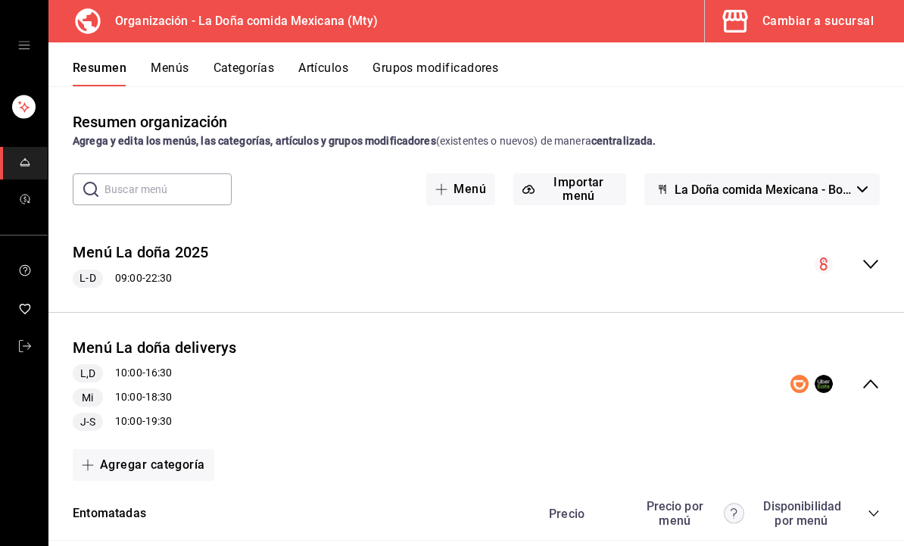
scroll to position [-1, 0]
click at [332, 75] on button "Artículos" at bounding box center [323, 74] width 50 height 26
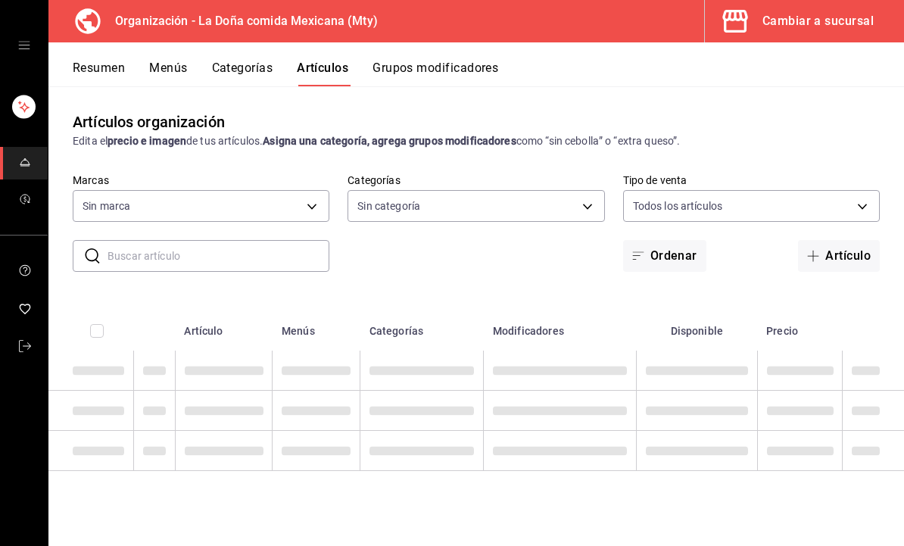
type input "807d94b5-1b38-4ed6-a3df-467630bb9ad2,7bdc5ec2-7f18-46f5-b122-544e67ef907d,7c02d…"
type input "82b1eadd-c2ee-40b7-b3cf-0c4d84c672d7,eafb53c1-c9d8-406d-8857-2811e3366c88,af474…"
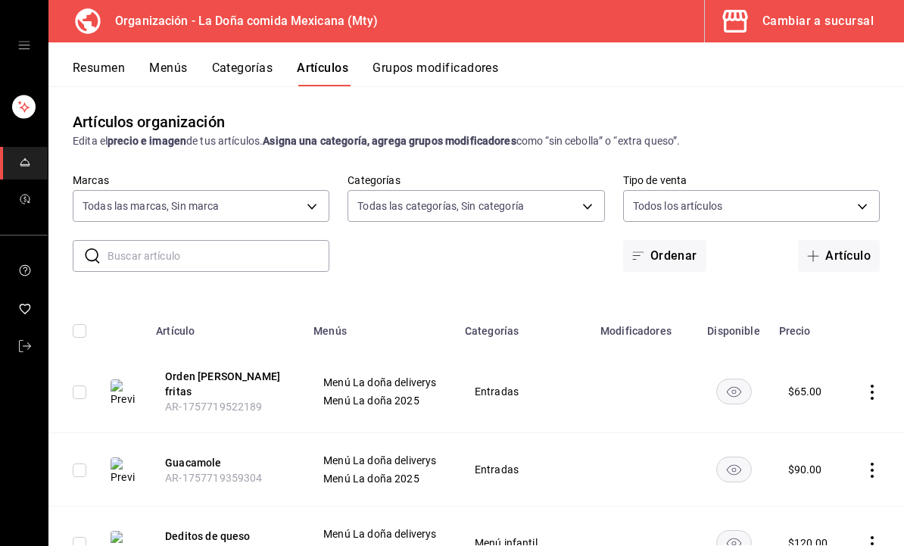
click at [260, 248] on input "text" at bounding box center [219, 256] width 222 height 30
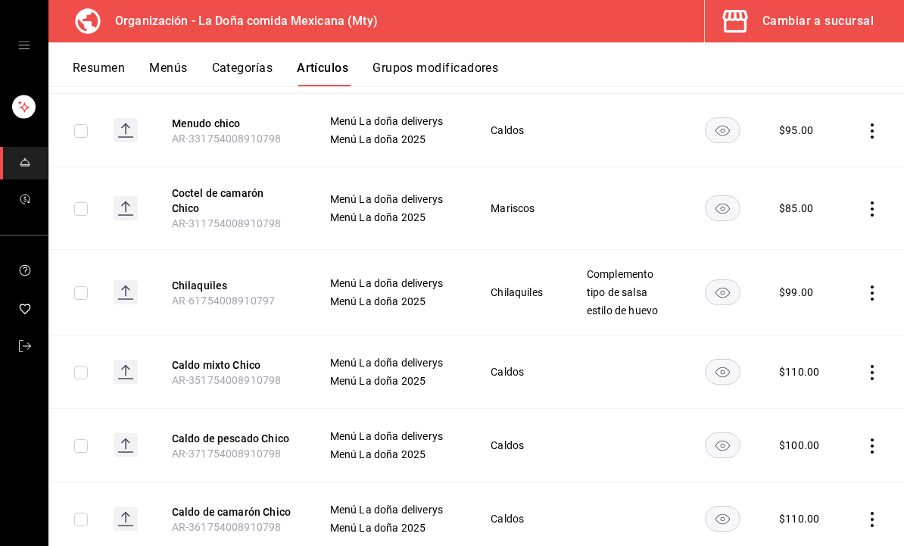
scroll to position [1059, 0]
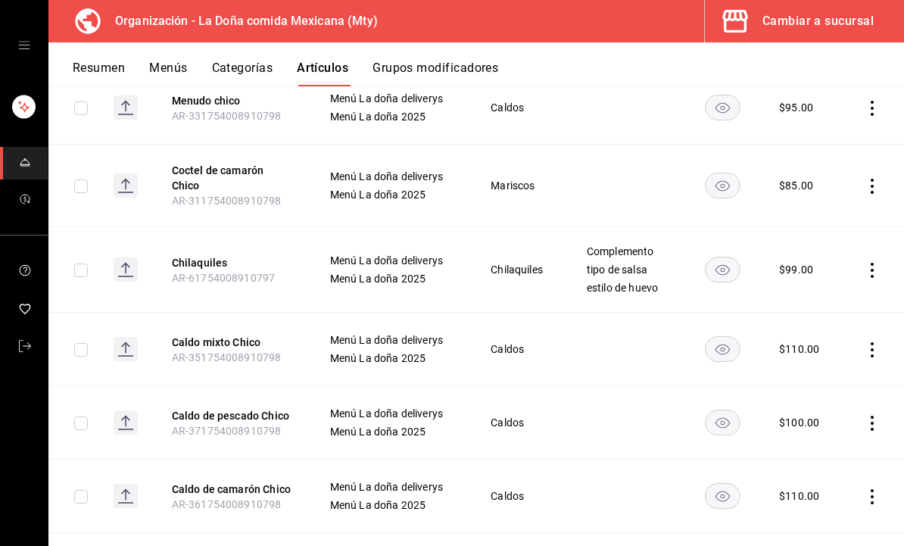
type input "Chi"
click at [130, 257] on rect at bounding box center [126, 269] width 24 height 24
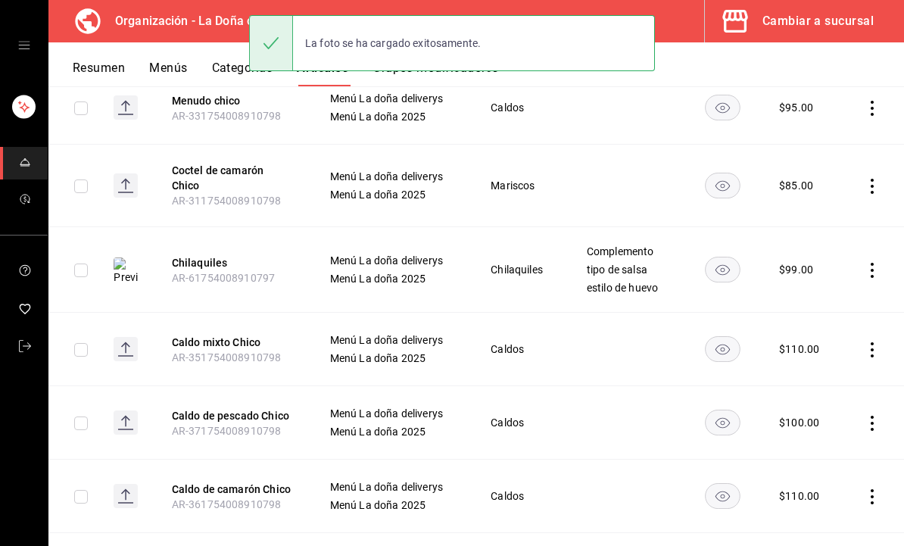
click at [192, 259] on button "Chilaquiles" at bounding box center [232, 262] width 121 height 15
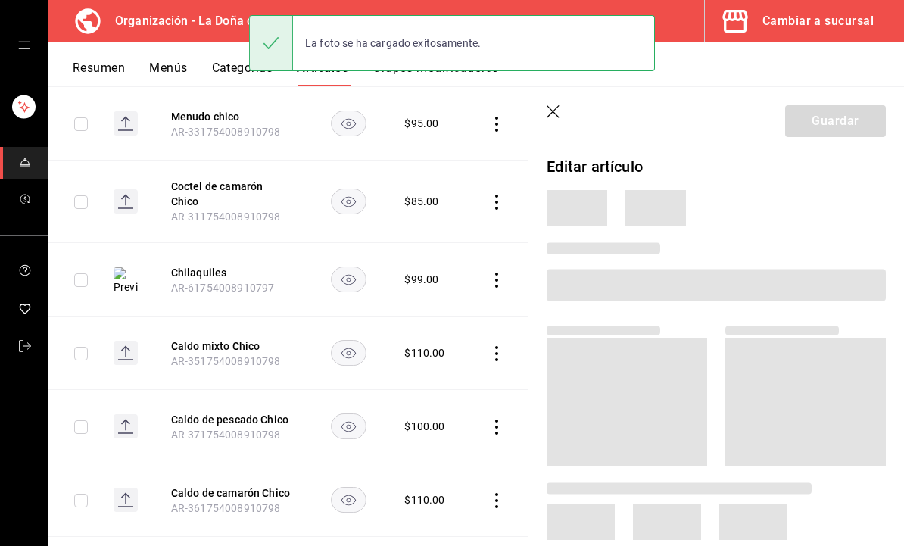
click at [214, 248] on th "Chilaquiles AR-61754008910797" at bounding box center [231, 279] width 157 height 73
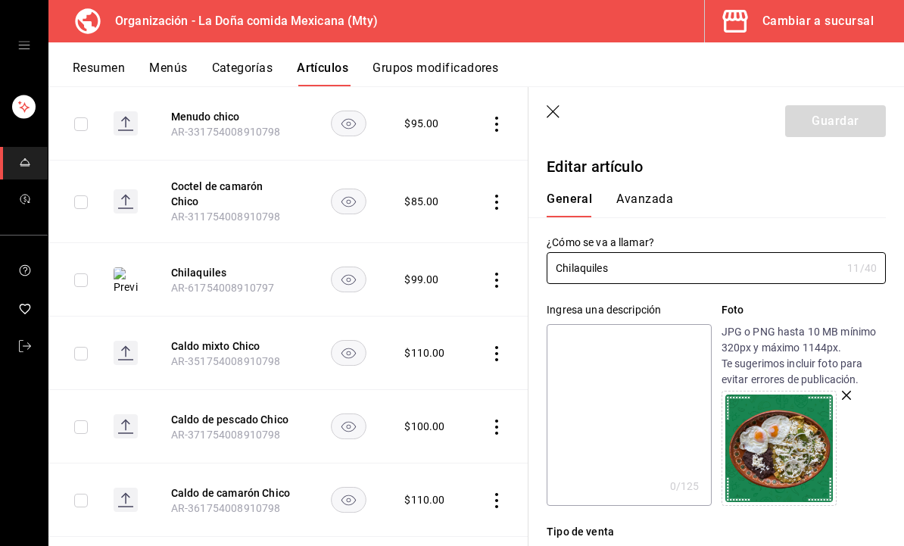
click at [557, 111] on icon "button" at bounding box center [554, 112] width 15 height 15
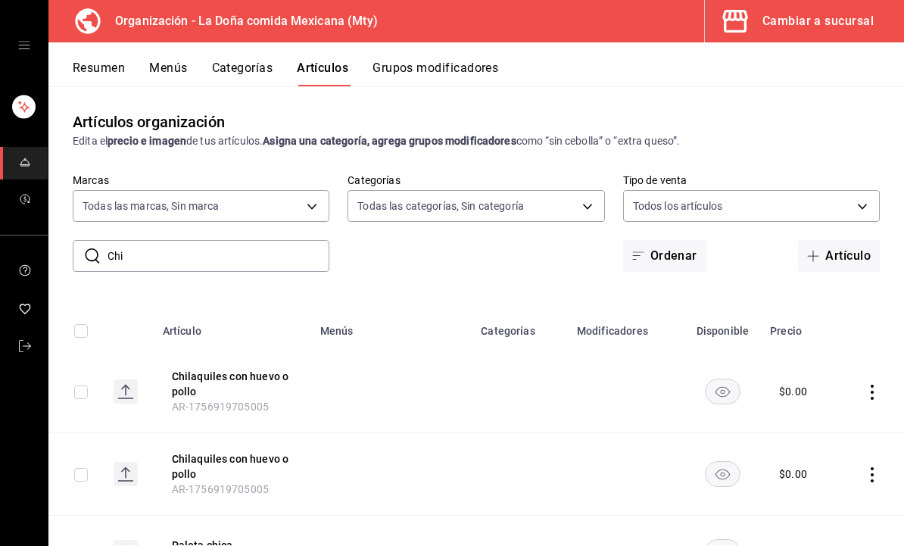
click at [186, 62] on button "Menús" at bounding box center [168, 74] width 38 height 26
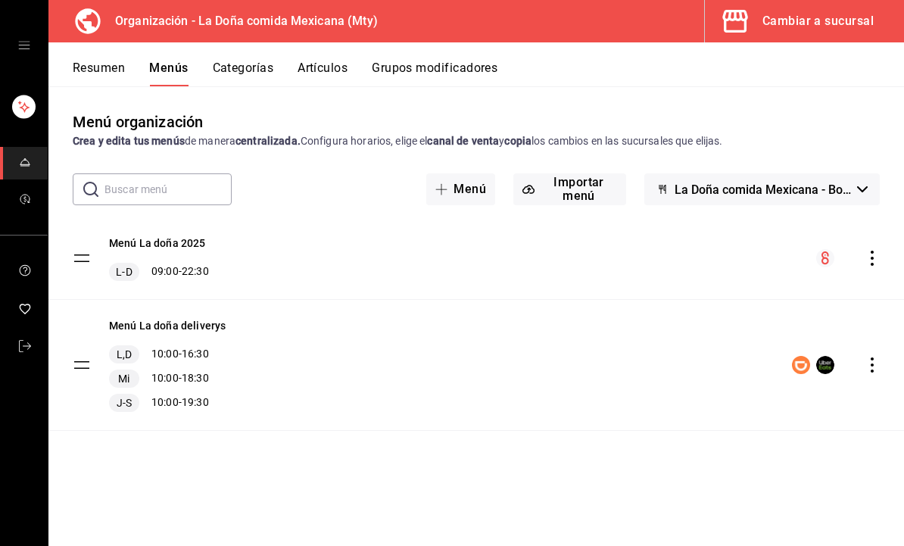
click at [878, 361] on icon "actions" at bounding box center [872, 364] width 15 height 15
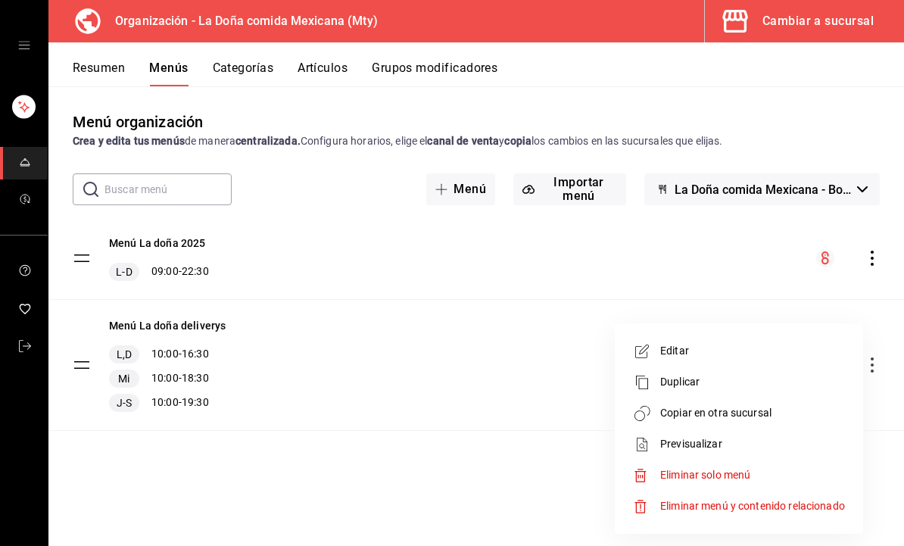
click at [786, 416] on span "Copiar en otra sucursal" at bounding box center [752, 413] width 185 height 16
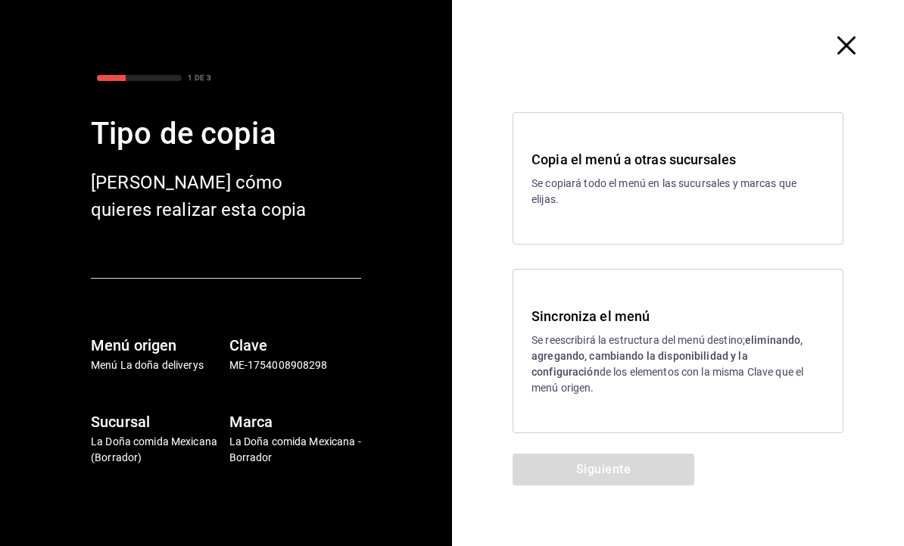
click at [750, 324] on h3 "Sincroniza el menú" at bounding box center [678, 316] width 293 height 20
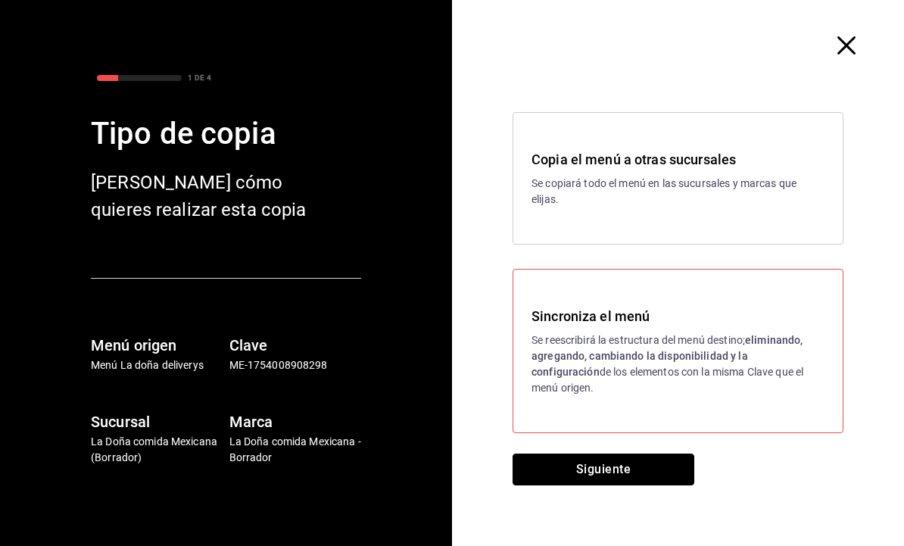
click at [672, 476] on button "Siguiente" at bounding box center [604, 470] width 182 height 32
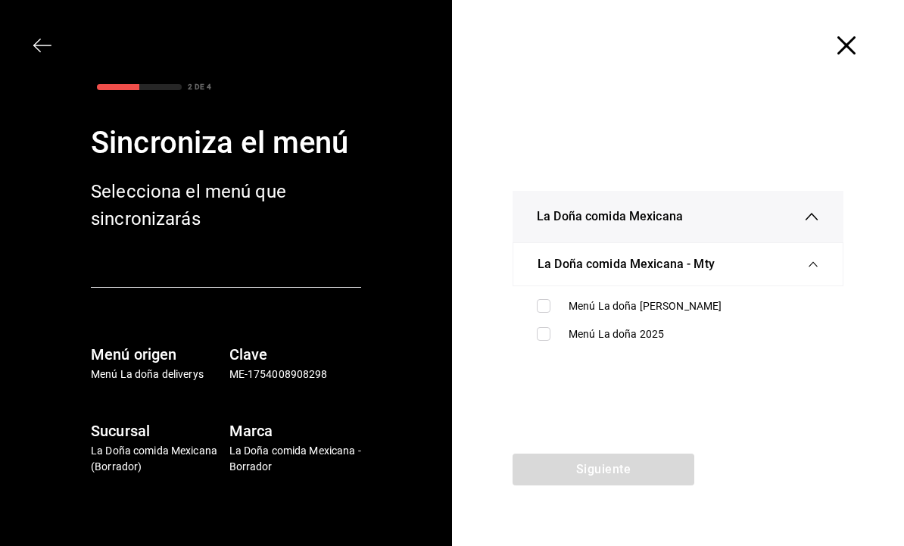
click at [729, 310] on div "Menú La doña Deliverys" at bounding box center [694, 306] width 251 height 16
checkbox input "true"
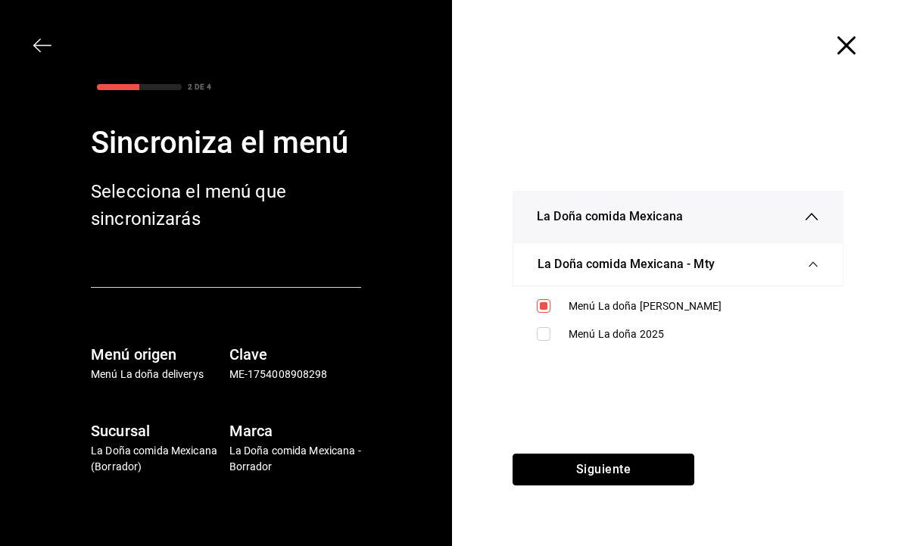
click at [669, 476] on button "Siguiente" at bounding box center [604, 470] width 182 height 32
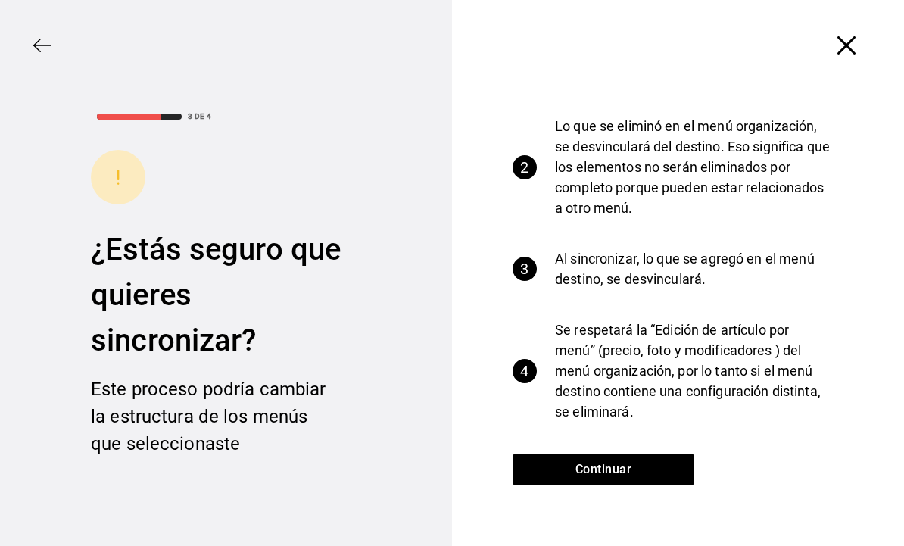
scroll to position [98, 0]
click at [658, 469] on button "Continuar" at bounding box center [604, 470] width 182 height 32
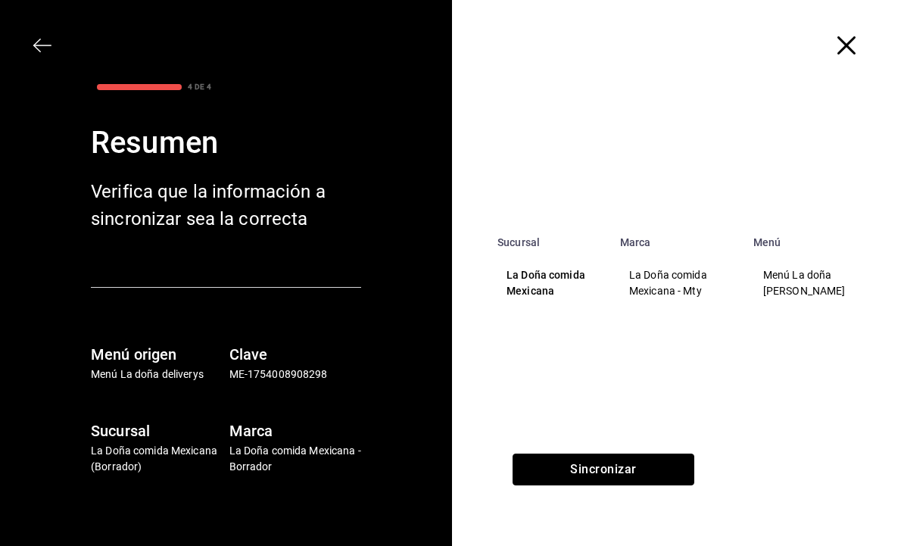
scroll to position [0, 0]
click at [662, 479] on button "Sincronizar" at bounding box center [604, 470] width 182 height 32
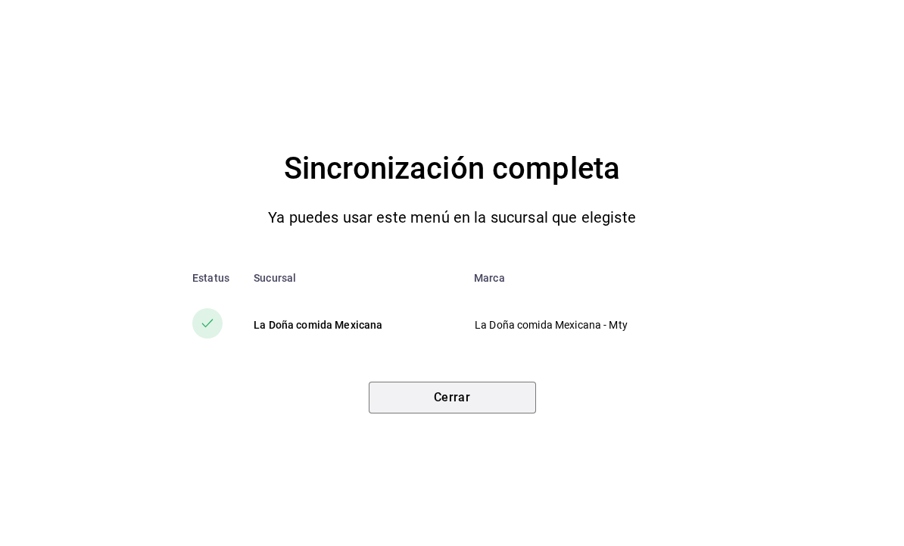
click at [506, 402] on button "Cerrar" at bounding box center [452, 398] width 167 height 32
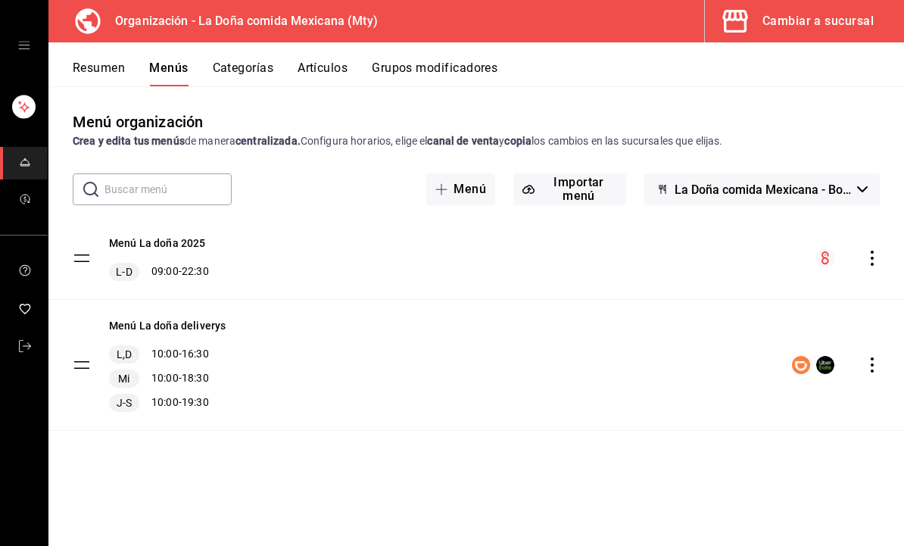
click at [851, 20] on div "Cambiar a sucursal" at bounding box center [817, 21] width 111 height 21
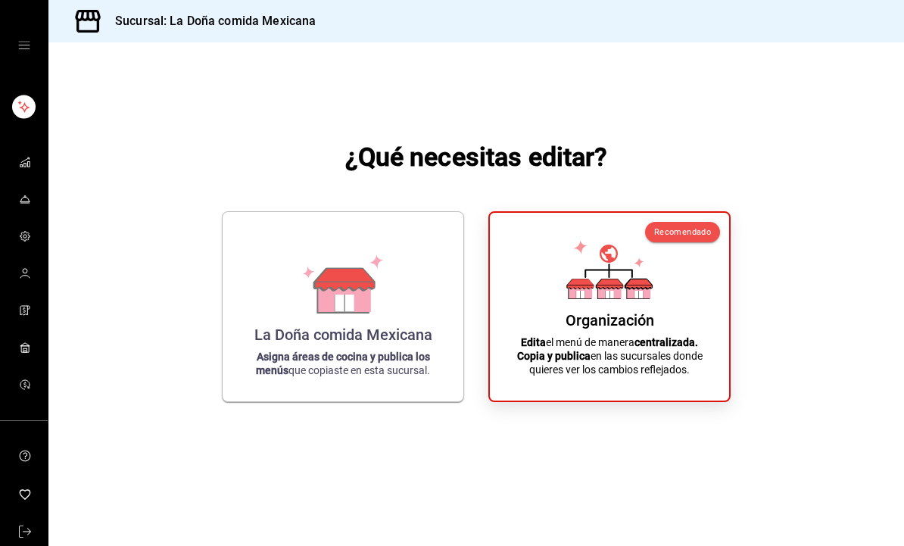
click at [416, 345] on div "La Doña comida Mexicana Asigna áreas de cocina y publica los menús que copiaste…" at bounding box center [343, 306] width 204 height 165
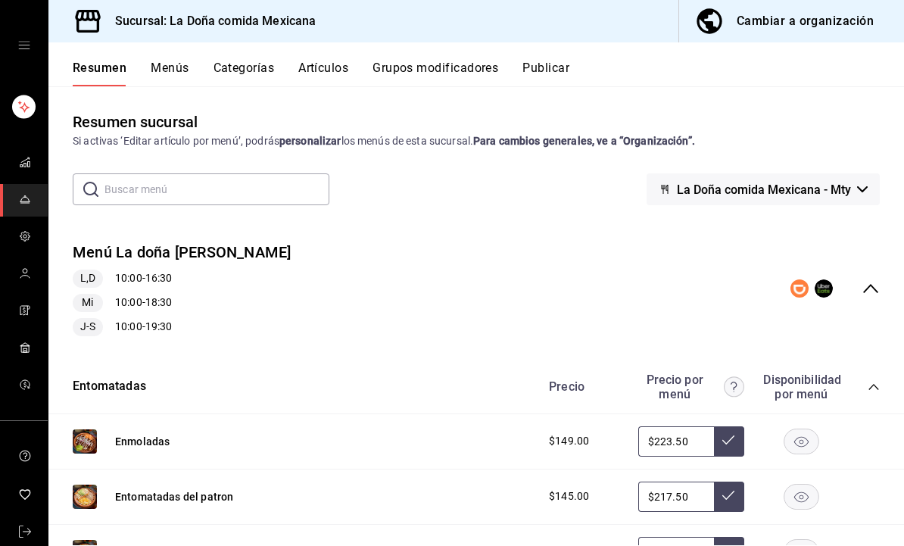
click at [159, 84] on button "Menús" at bounding box center [170, 74] width 38 height 26
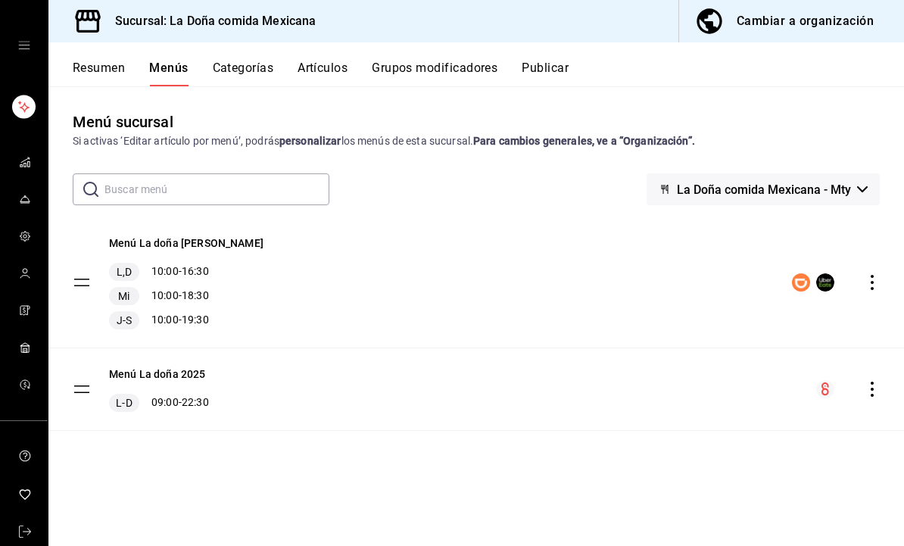
click at [566, 69] on button "Publicar" at bounding box center [545, 74] width 47 height 26
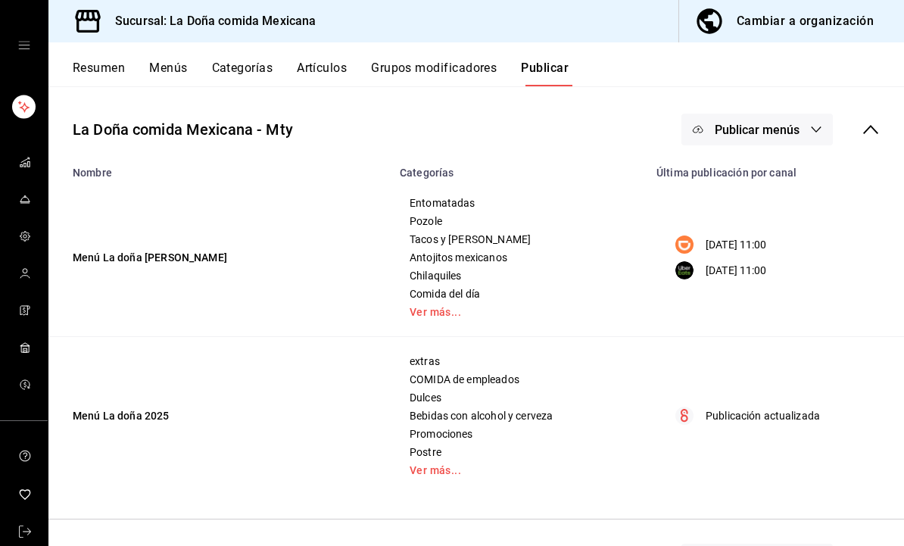
scroll to position [73, 0]
click at [875, 140] on div "Publicar menús" at bounding box center [780, 129] width 198 height 32
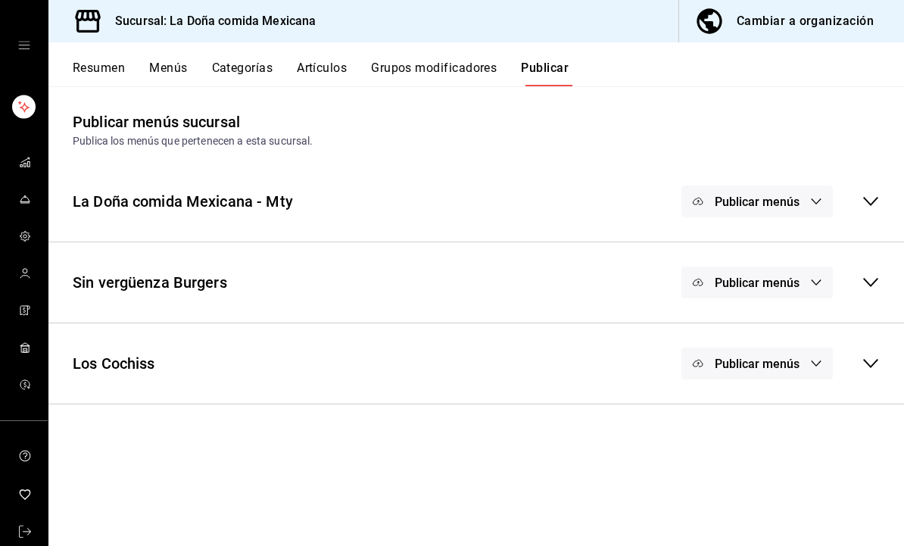
scroll to position [0, 0]
click at [809, 198] on button "Publicar menús" at bounding box center [756, 202] width 151 height 32
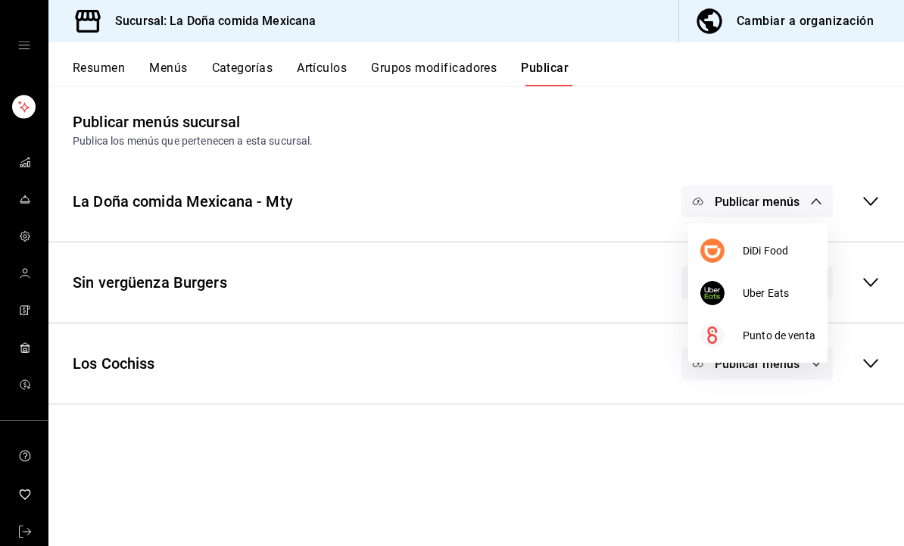
click at [795, 296] on span "Uber Eats" at bounding box center [779, 293] width 73 height 16
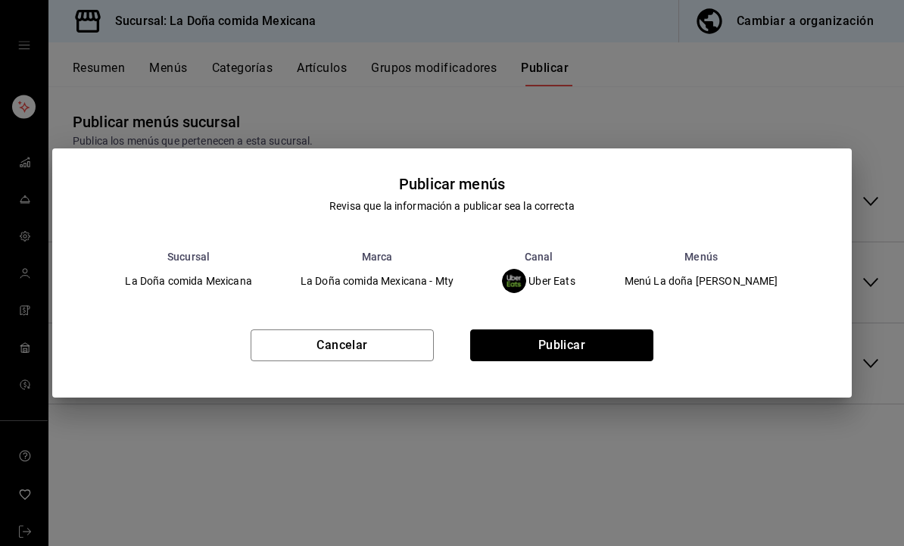
click at [610, 351] on button "Publicar" at bounding box center [561, 345] width 183 height 32
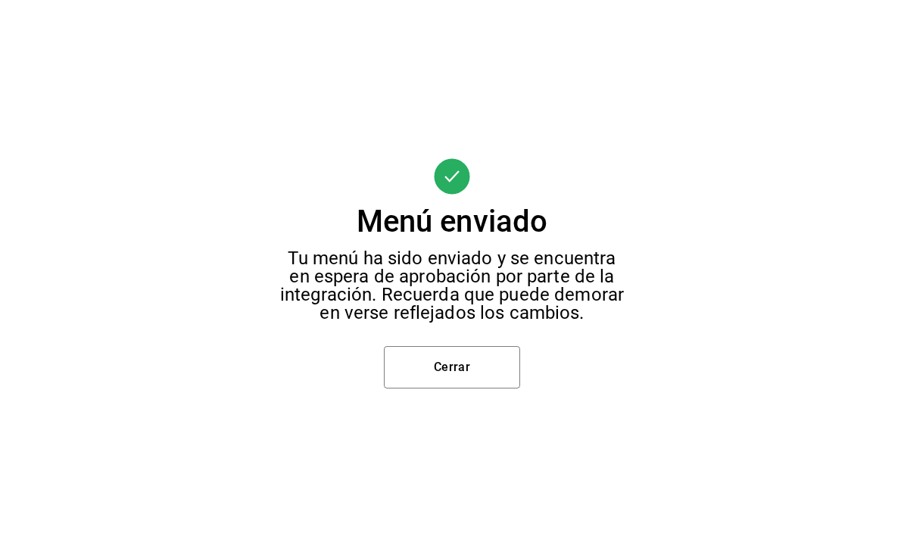
click at [487, 383] on button "Cerrar" at bounding box center [452, 367] width 136 height 42
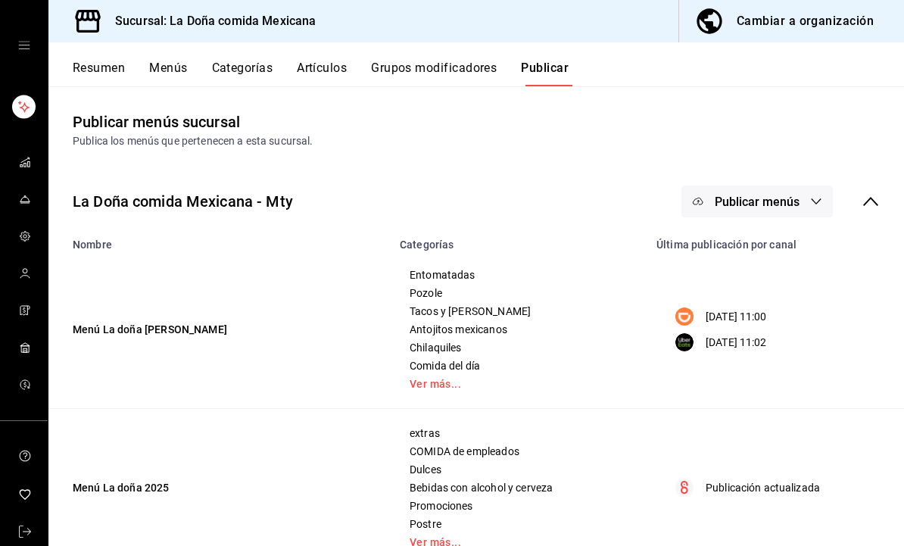
click at [803, 197] on button "Publicar menús" at bounding box center [756, 202] width 151 height 32
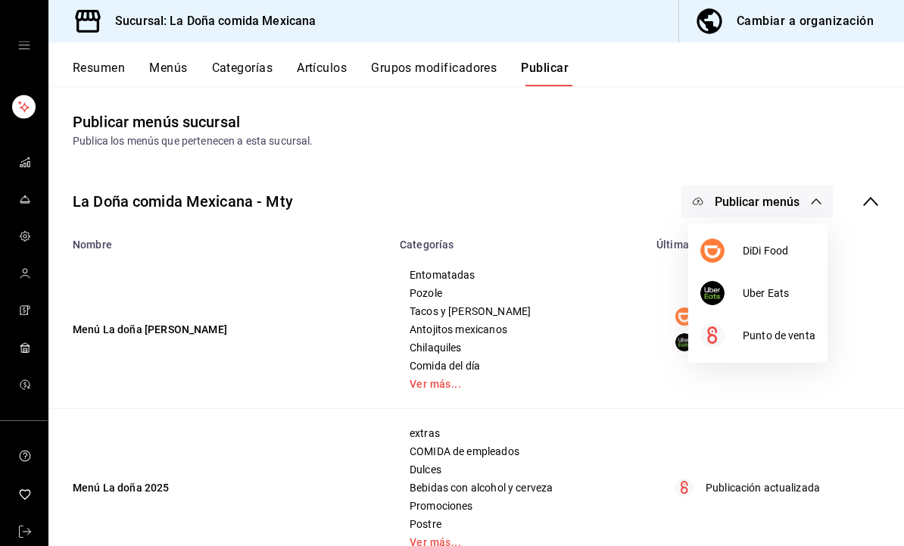
click at [789, 243] on span "DiDi Food" at bounding box center [779, 251] width 73 height 16
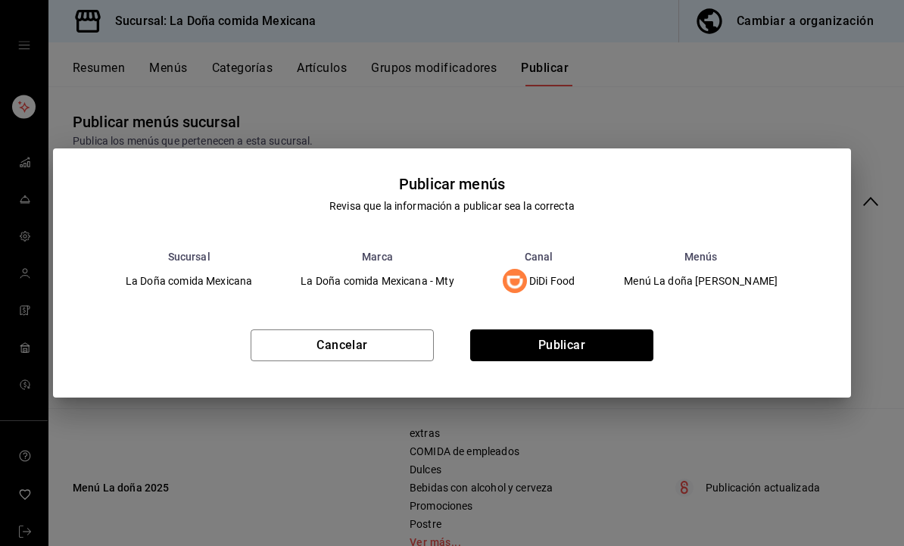
click at [591, 346] on button "Publicar" at bounding box center [561, 345] width 183 height 32
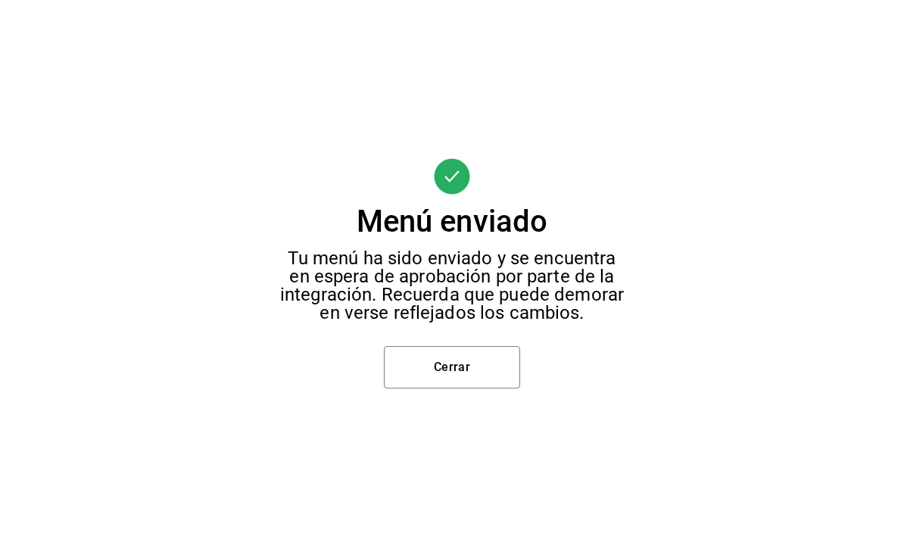
click at [503, 364] on button "Cerrar" at bounding box center [452, 367] width 136 height 42
